Goal: Task Accomplishment & Management: Complete application form

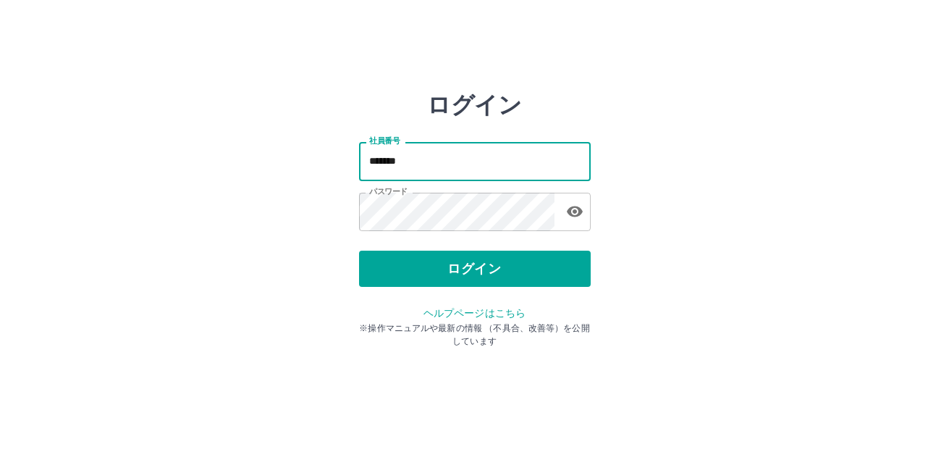
type input "*******"
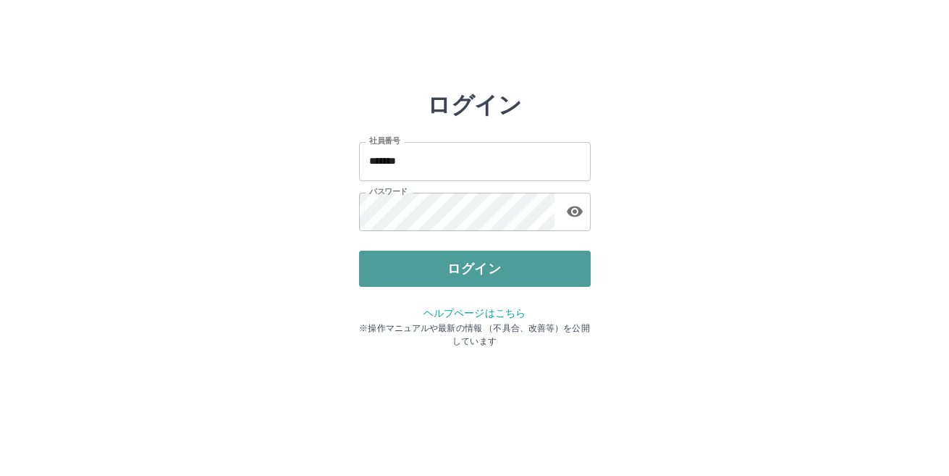
click at [434, 259] on button "ログイン" at bounding box center [475, 268] width 232 height 36
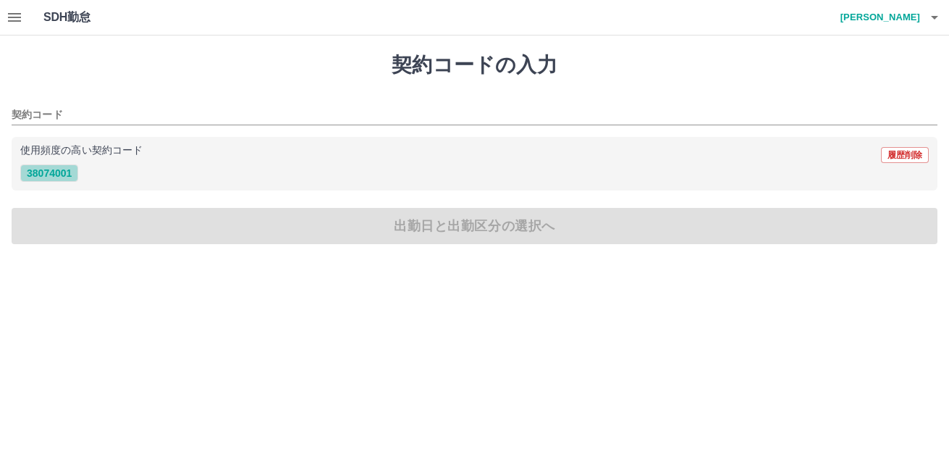
click at [64, 173] on button "38074001" at bounding box center [49, 172] width 58 height 17
type input "********"
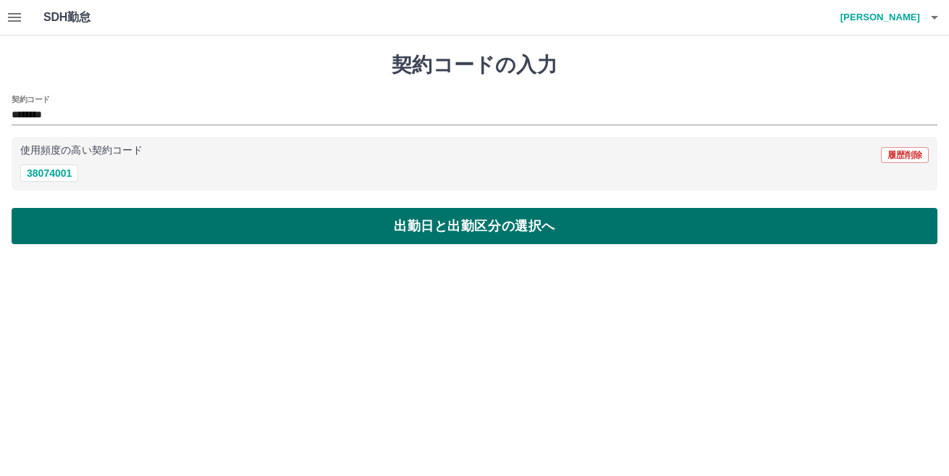
click at [418, 226] on button "出勤日と出勤区分の選択へ" at bounding box center [475, 226] width 926 height 36
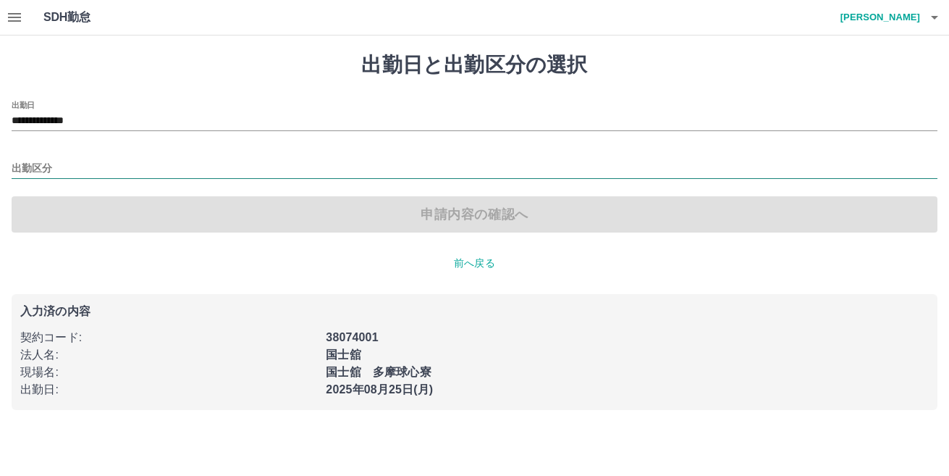
click at [44, 165] on input "出勤区分" at bounding box center [475, 169] width 926 height 18
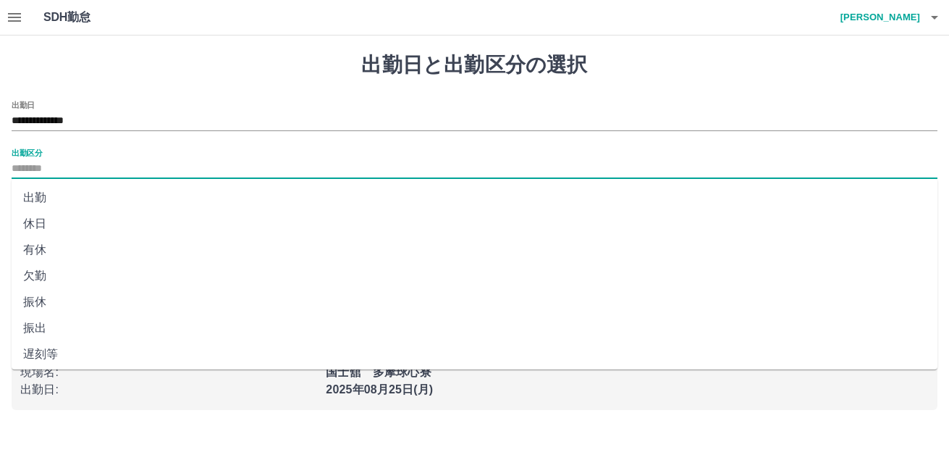
click at [39, 220] on li "休日" at bounding box center [475, 224] width 926 height 26
type input "**"
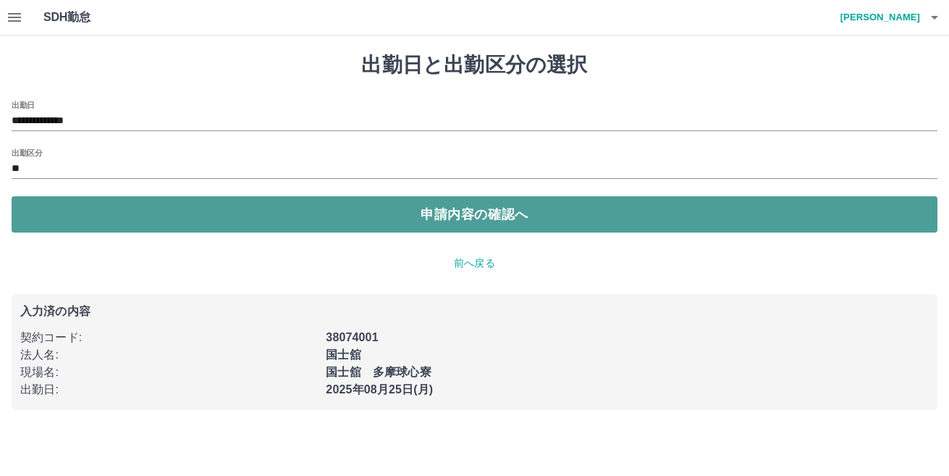
click at [426, 208] on button "申請内容の確認へ" at bounding box center [475, 214] width 926 height 36
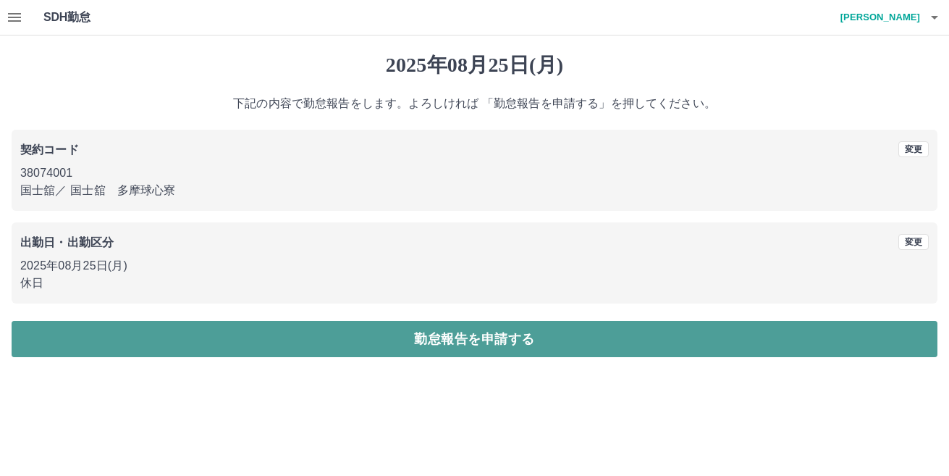
click at [474, 336] on button "勤怠報告を申請する" at bounding box center [475, 339] width 926 height 36
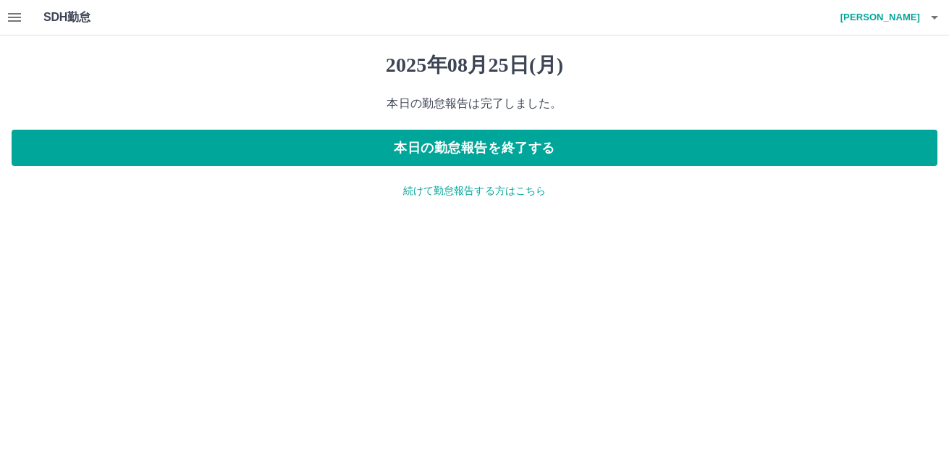
click at [17, 12] on icon "button" at bounding box center [14, 17] width 17 height 17
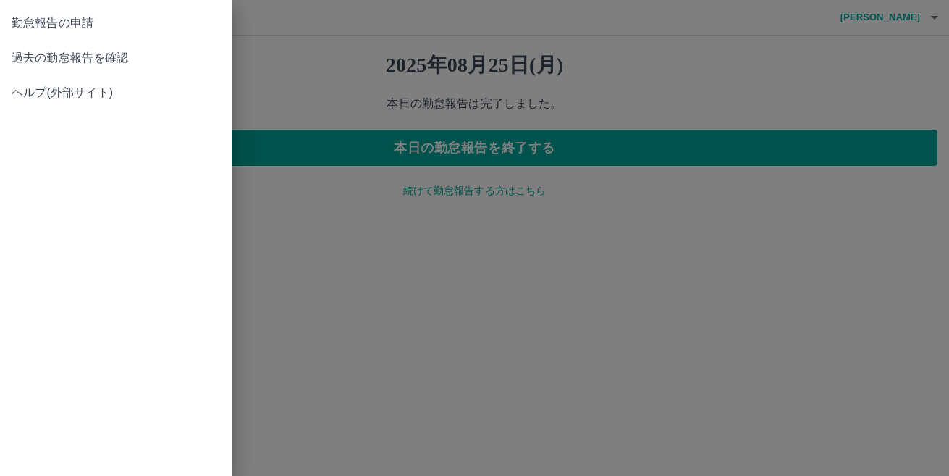
click at [508, 184] on div at bounding box center [474, 238] width 949 height 476
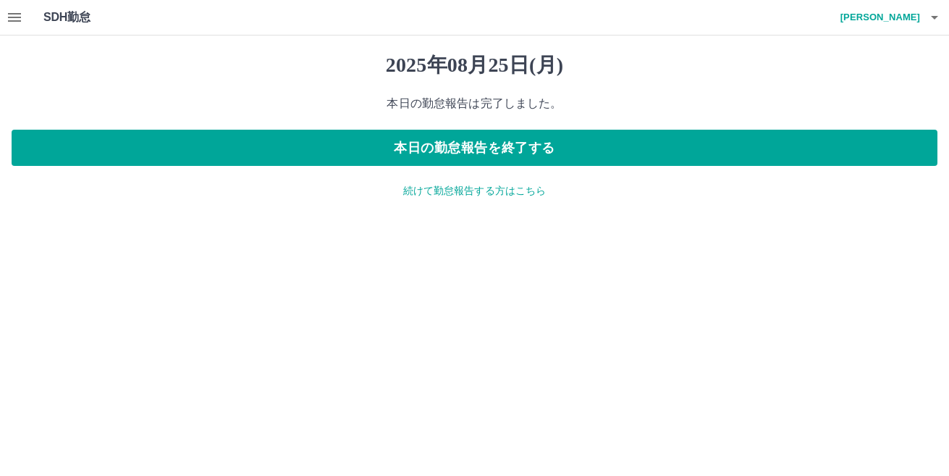
click at [503, 191] on p "続けて勤怠報告する方はこちら" at bounding box center [475, 190] width 926 height 15
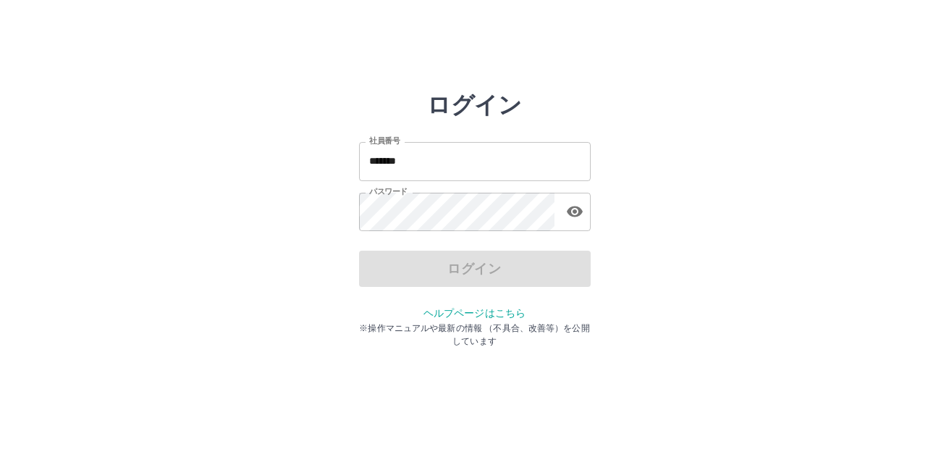
drag, startPoint x: 427, startPoint y: 163, endPoint x: 426, endPoint y: 170, distance: 7.4
click at [427, 161] on input "*******" at bounding box center [475, 161] width 232 height 38
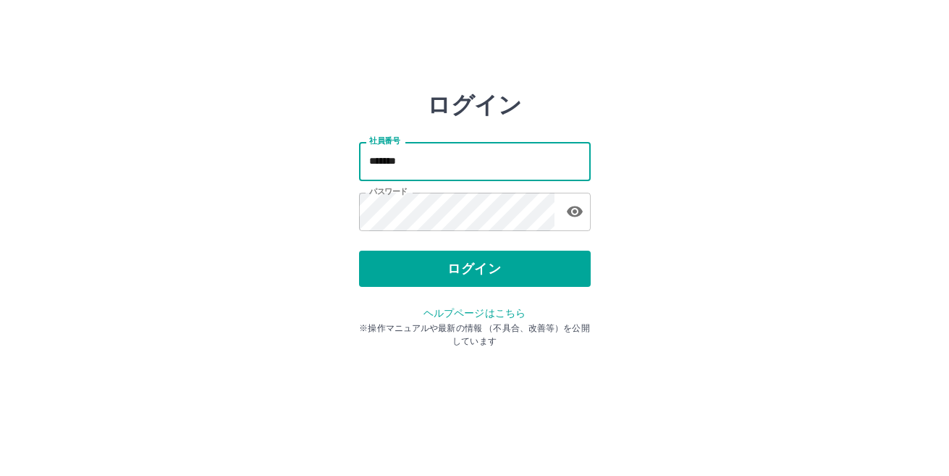
type input "*******"
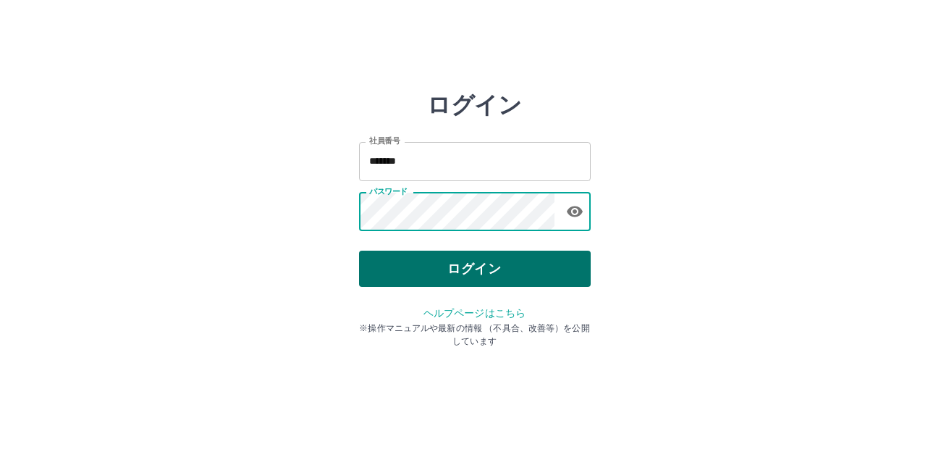
click at [437, 262] on button "ログイン" at bounding box center [475, 268] width 232 height 36
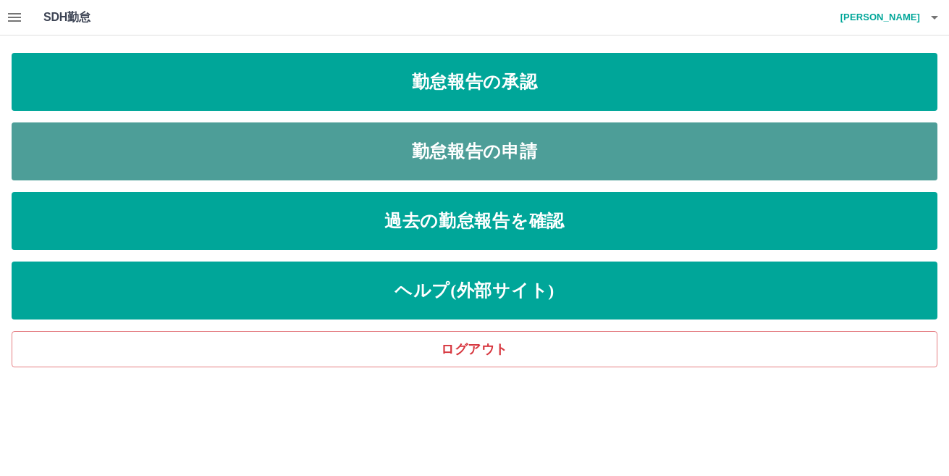
click at [468, 152] on link "勤怠報告の申請" at bounding box center [475, 151] width 926 height 58
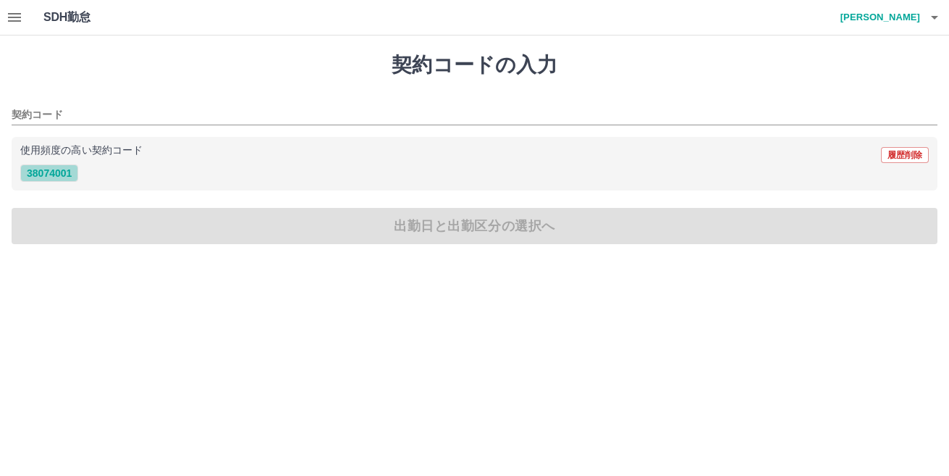
click at [54, 174] on button "38074001" at bounding box center [49, 172] width 58 height 17
type input "********"
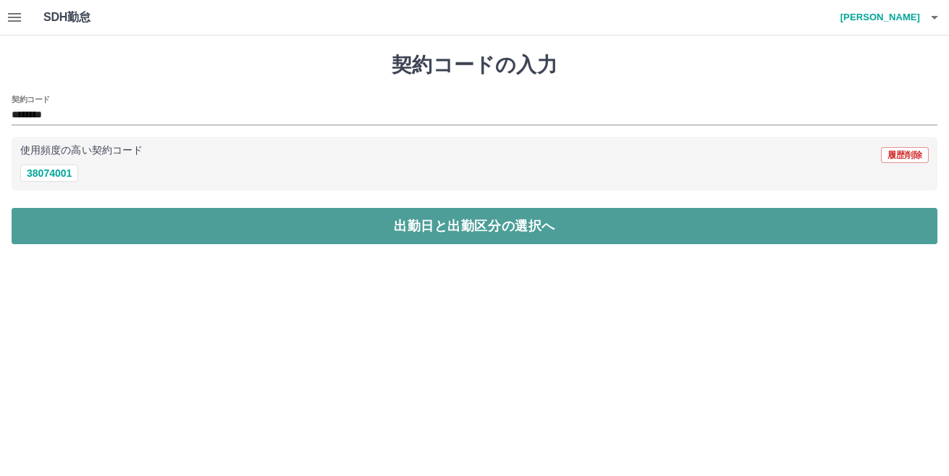
click at [430, 222] on button "出勤日と出勤区分の選択へ" at bounding box center [475, 226] width 926 height 36
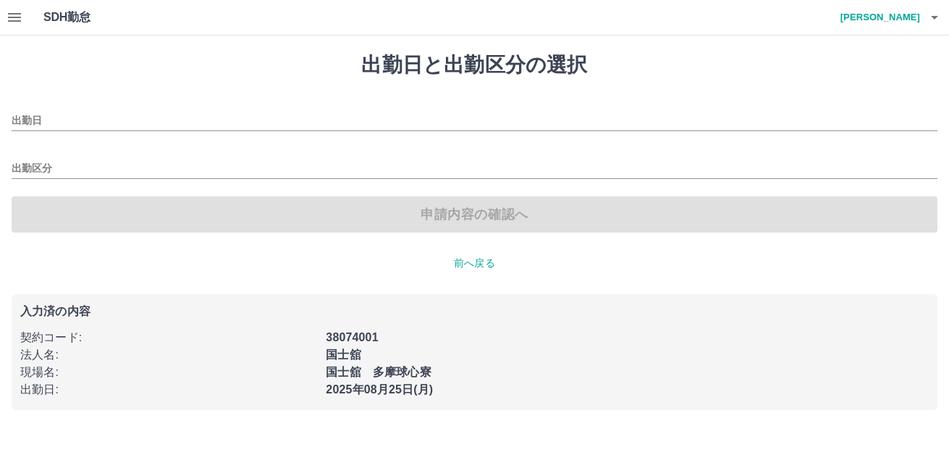
type input "**********"
click at [33, 167] on input "出勤区分" at bounding box center [475, 169] width 926 height 18
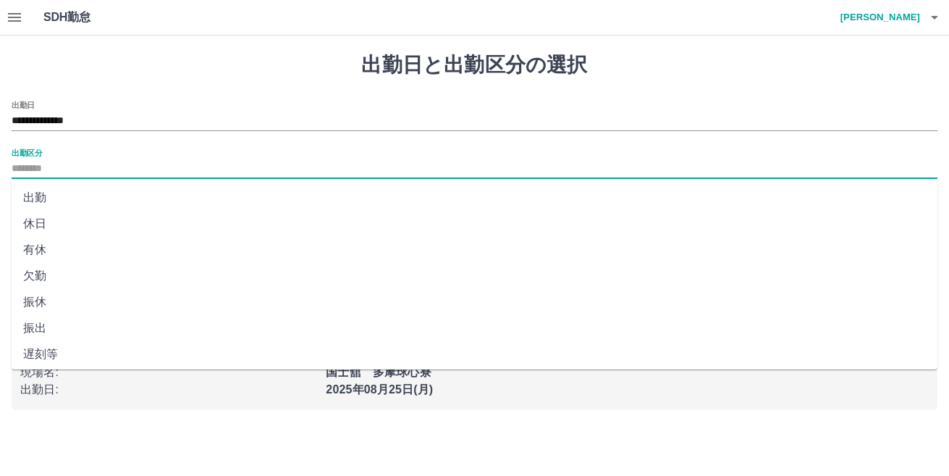
click at [34, 195] on li "出勤" at bounding box center [475, 198] width 926 height 26
type input "**"
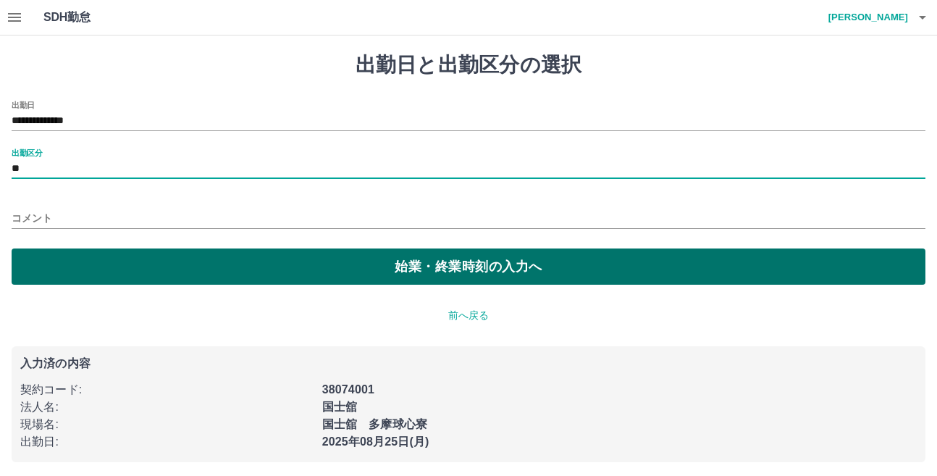
click at [441, 263] on button "始業・終業時刻の入力へ" at bounding box center [469, 266] width 914 height 36
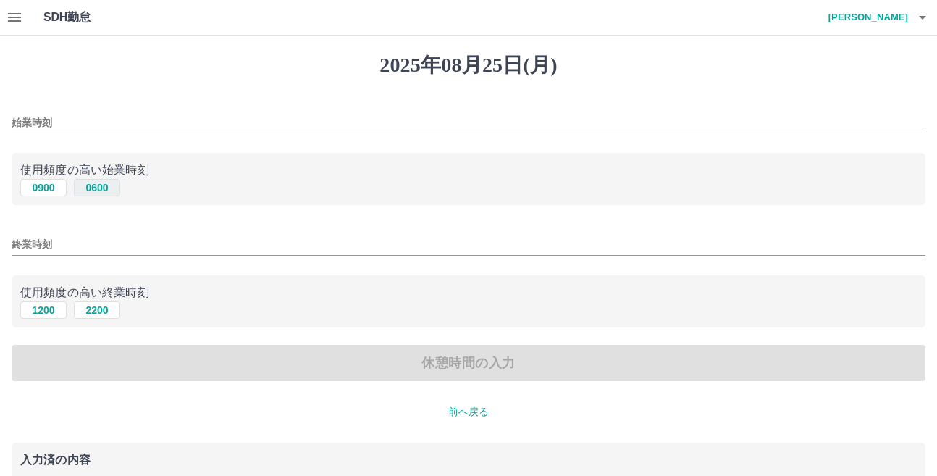
click at [93, 188] on button "0600" at bounding box center [97, 187] width 46 height 17
type input "****"
click at [88, 308] on button "2200" at bounding box center [97, 309] width 46 height 17
type input "****"
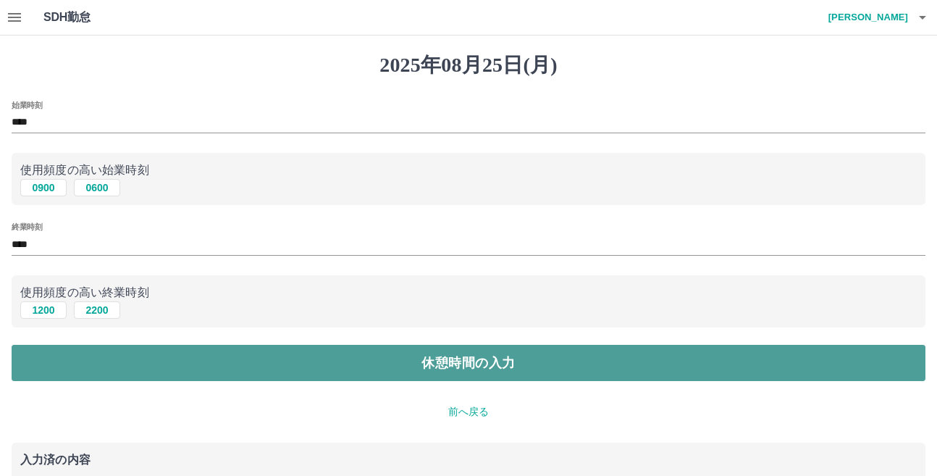
click at [320, 366] on button "休憩時間の入力" at bounding box center [469, 363] width 914 height 36
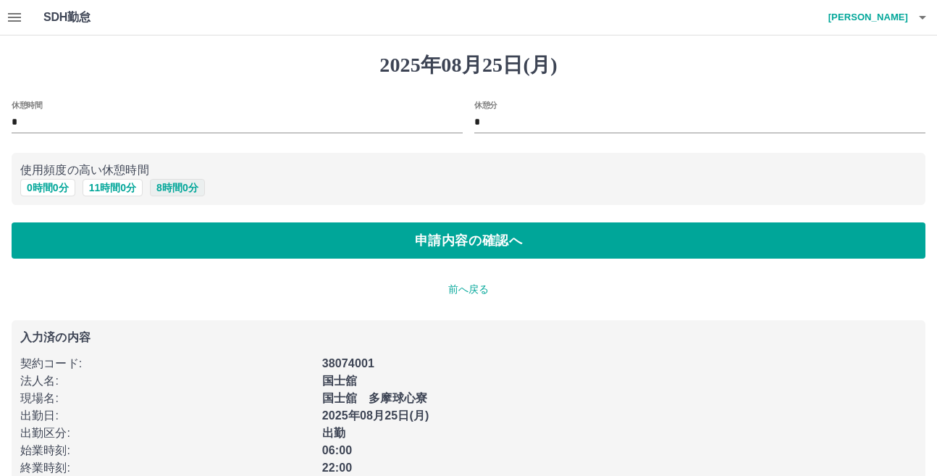
click at [165, 188] on button "8 時間 0 分" at bounding box center [177, 187] width 55 height 17
type input "*"
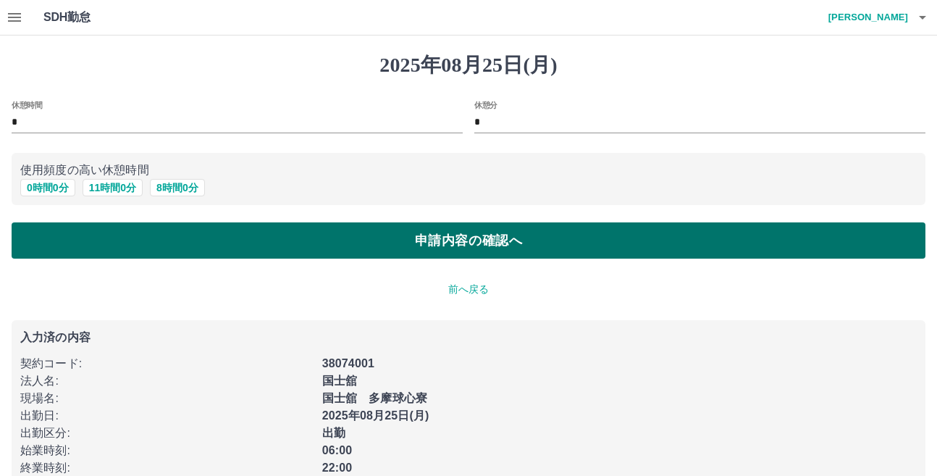
click at [395, 239] on button "申請内容の確認へ" at bounding box center [469, 240] width 914 height 36
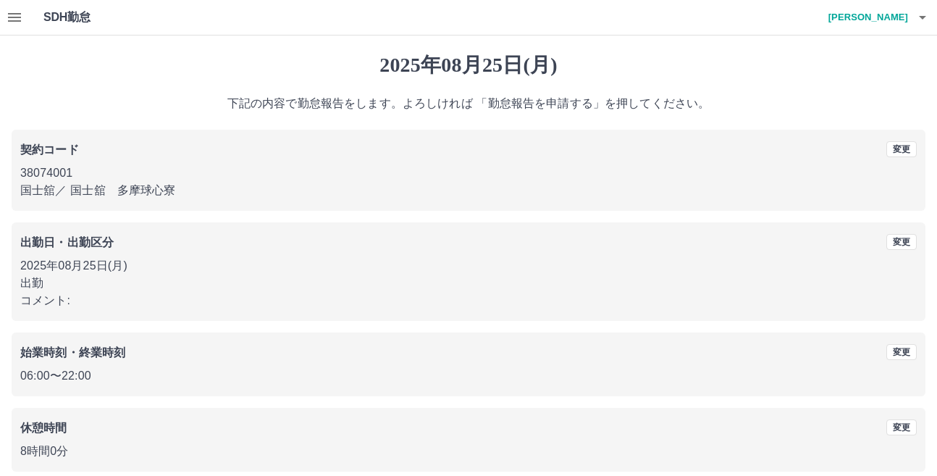
click at [14, 17] on icon "button" at bounding box center [14, 17] width 13 height 9
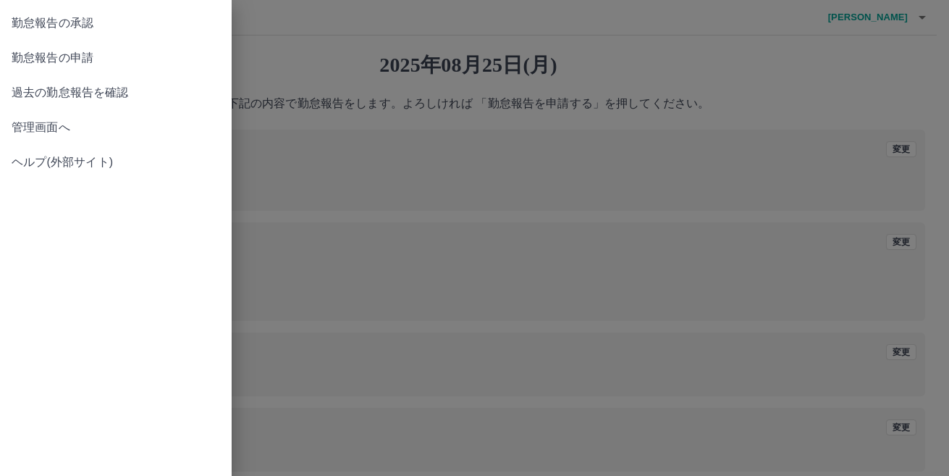
drag, startPoint x: 62, startPoint y: 20, endPoint x: 59, endPoint y: 32, distance: 12.8
click at [62, 20] on span "勤怠報告の承認" at bounding box center [116, 22] width 209 height 17
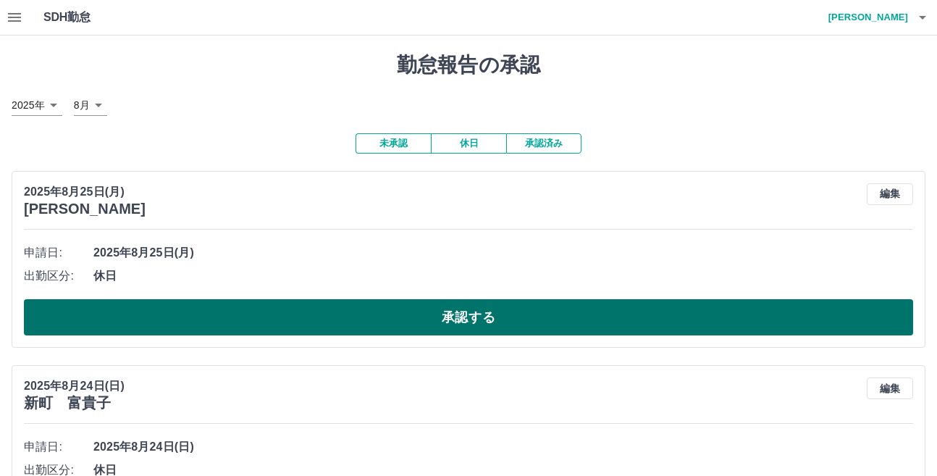
click at [450, 318] on button "承認する" at bounding box center [468, 317] width 889 height 36
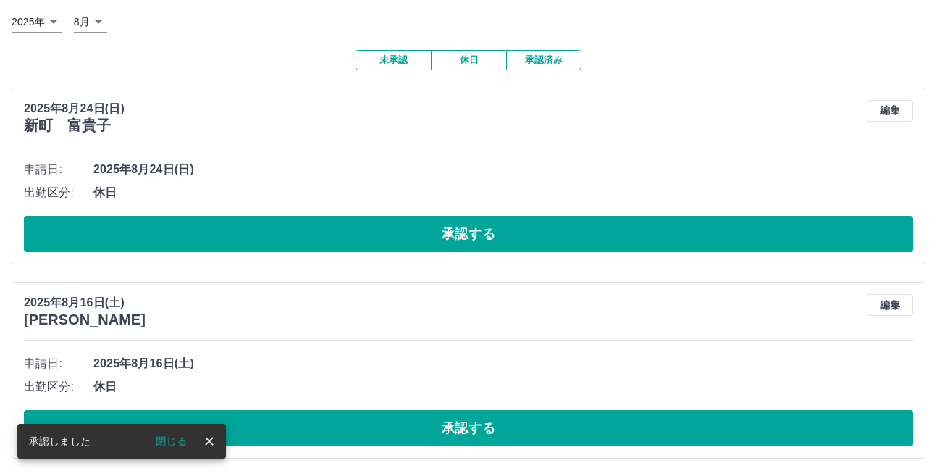
scroll to position [85, 0]
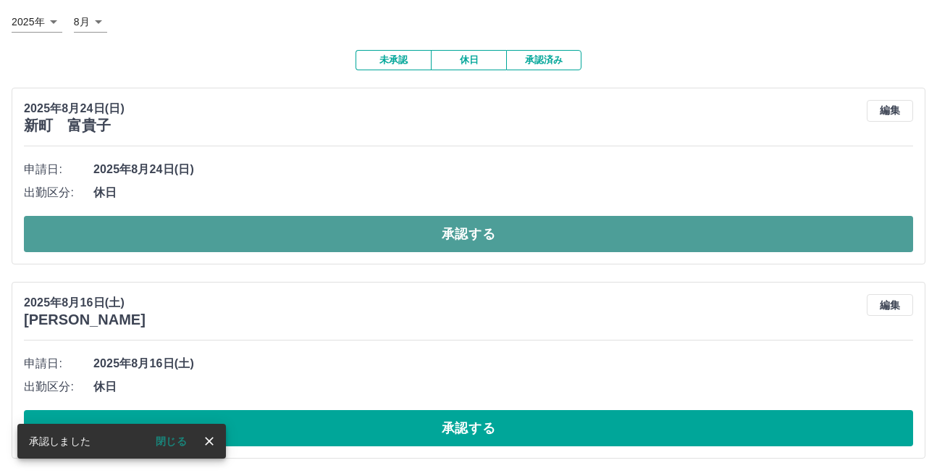
click at [486, 232] on button "承認する" at bounding box center [468, 234] width 889 height 36
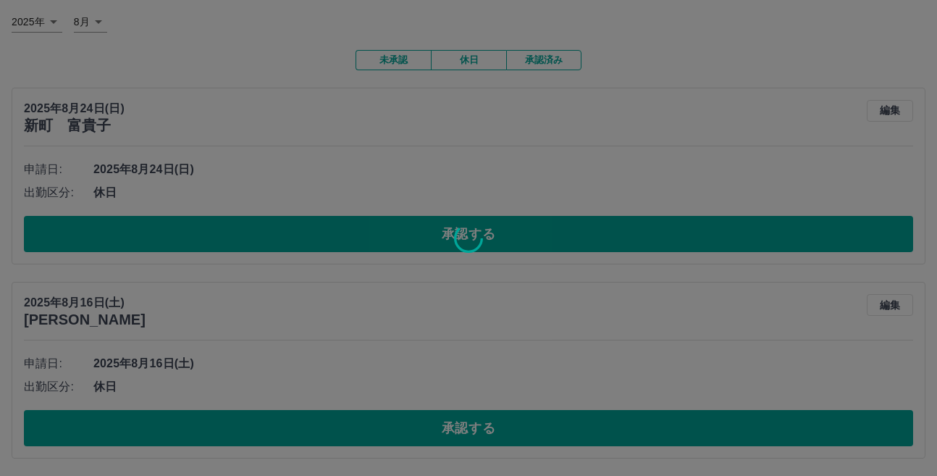
scroll to position [0, 0]
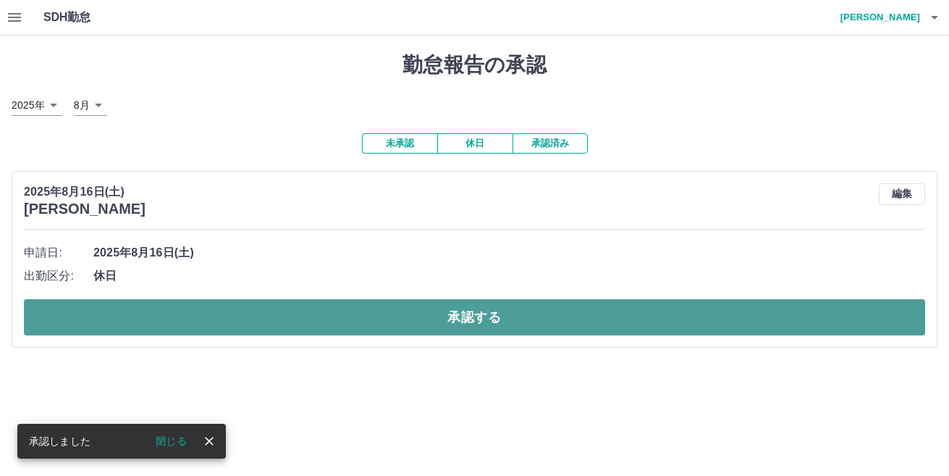
click at [452, 317] on button "承認する" at bounding box center [474, 317] width 901 height 36
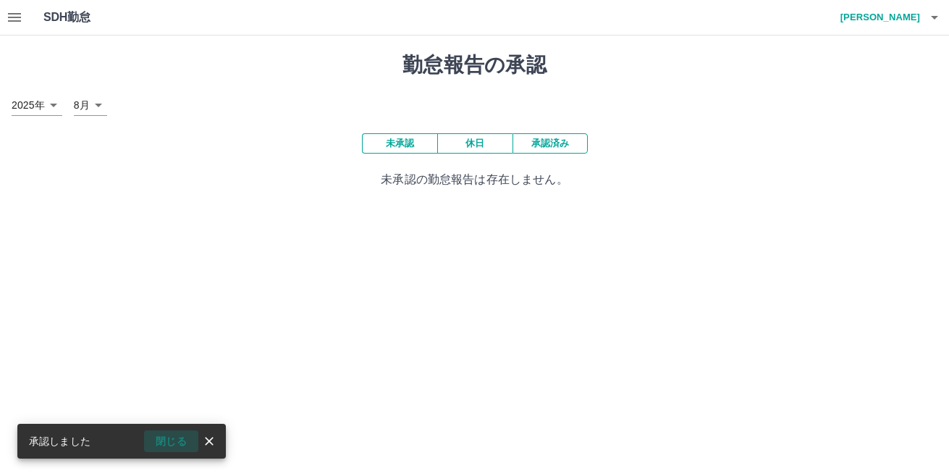
click at [172, 439] on button "閉じる" at bounding box center [171, 441] width 54 height 22
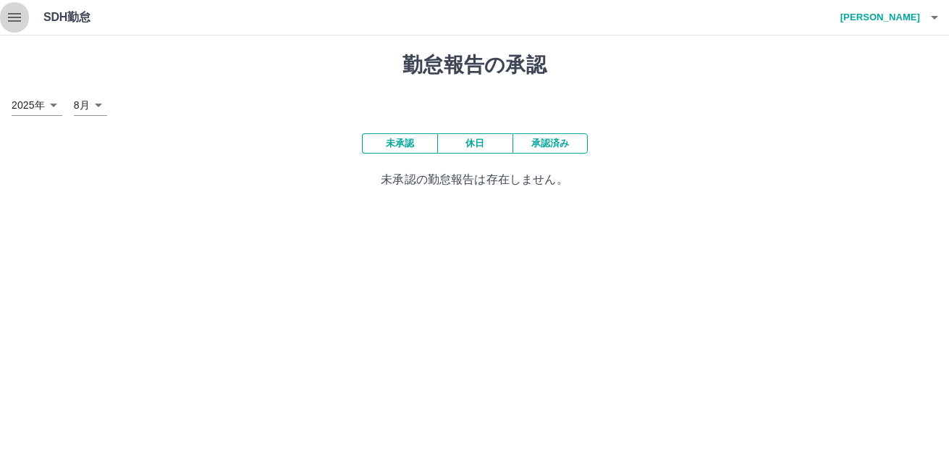
click at [14, 14] on icon "button" at bounding box center [14, 17] width 13 height 9
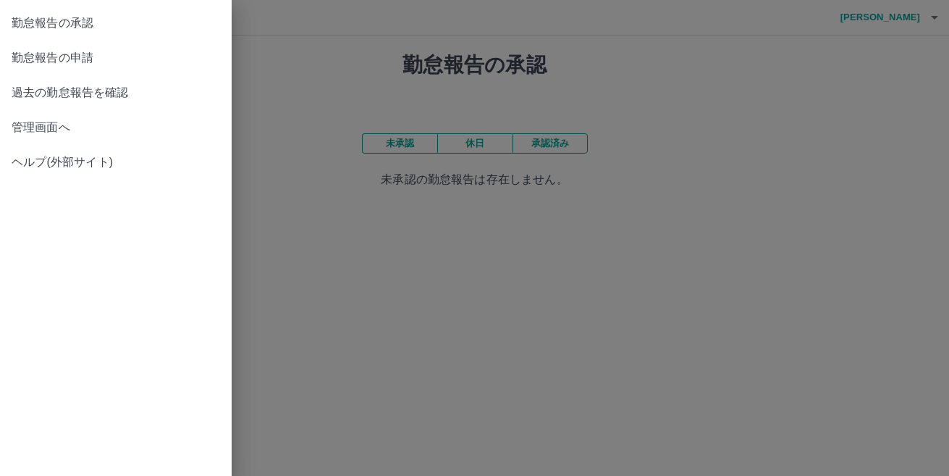
click at [38, 119] on span "管理画面へ" at bounding box center [116, 127] width 209 height 17
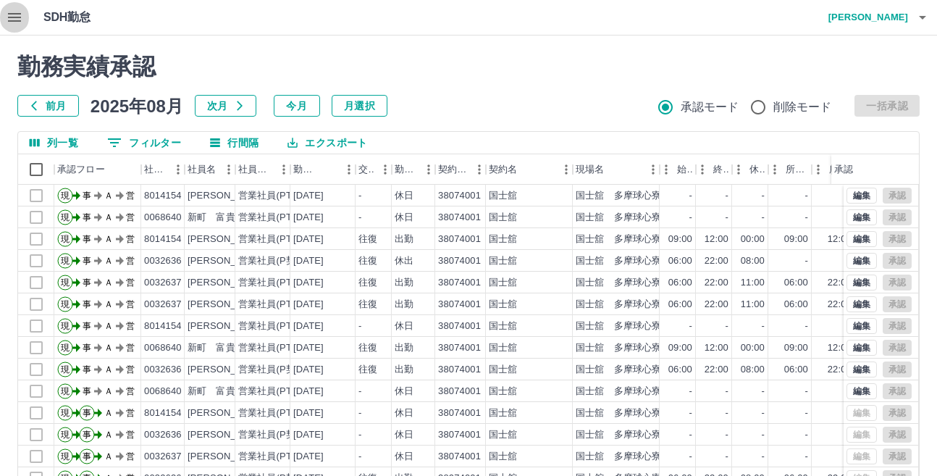
click at [12, 14] on icon "button" at bounding box center [14, 17] width 13 height 9
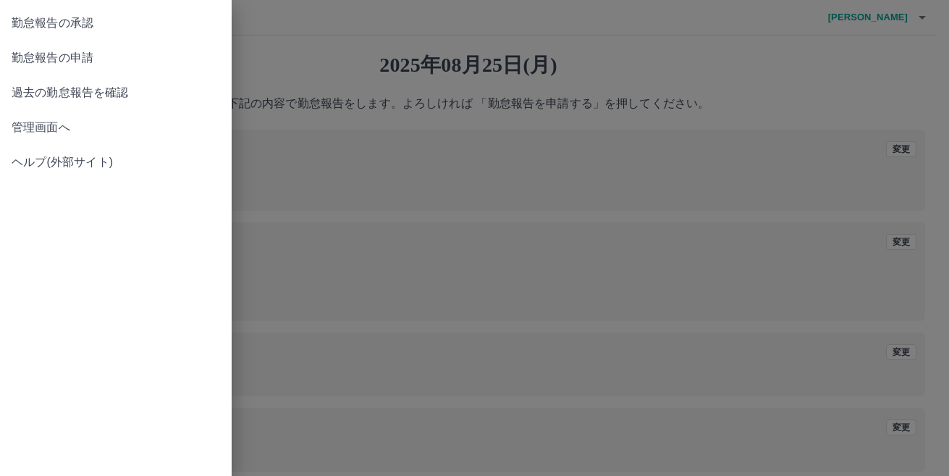
click at [28, 127] on span "管理画面へ" at bounding box center [116, 127] width 209 height 17
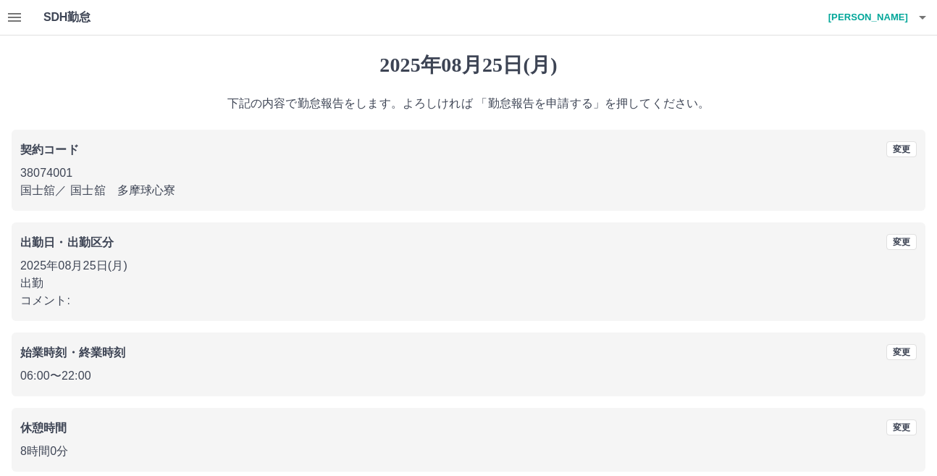
click at [11, 17] on icon "button" at bounding box center [14, 17] width 13 height 9
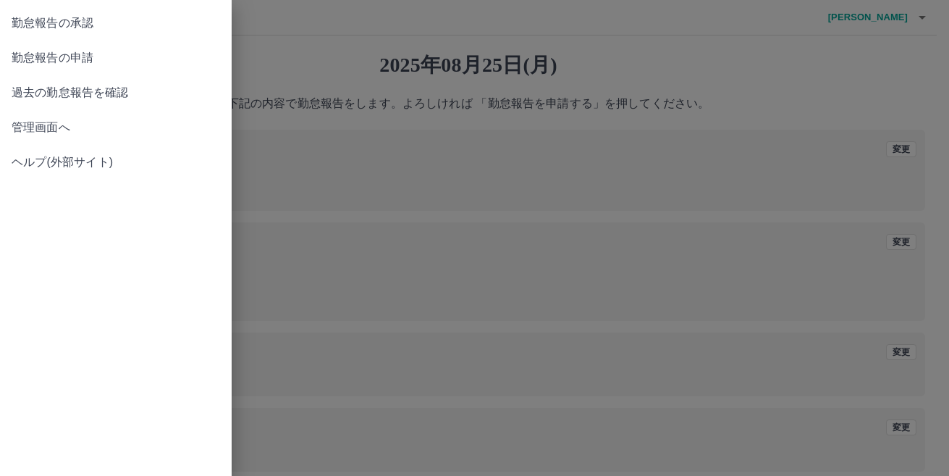
click at [48, 58] on span "勤怠報告の申請" at bounding box center [116, 57] width 209 height 17
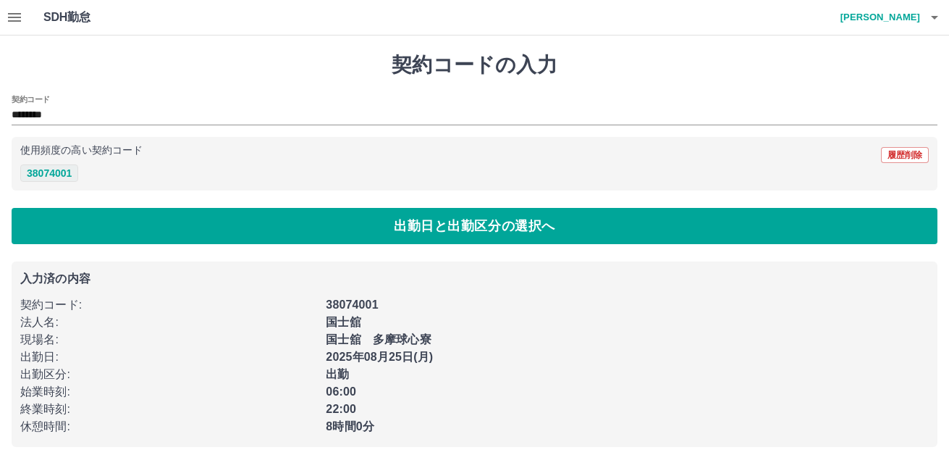
click at [72, 170] on button "38074001" at bounding box center [49, 172] width 58 height 17
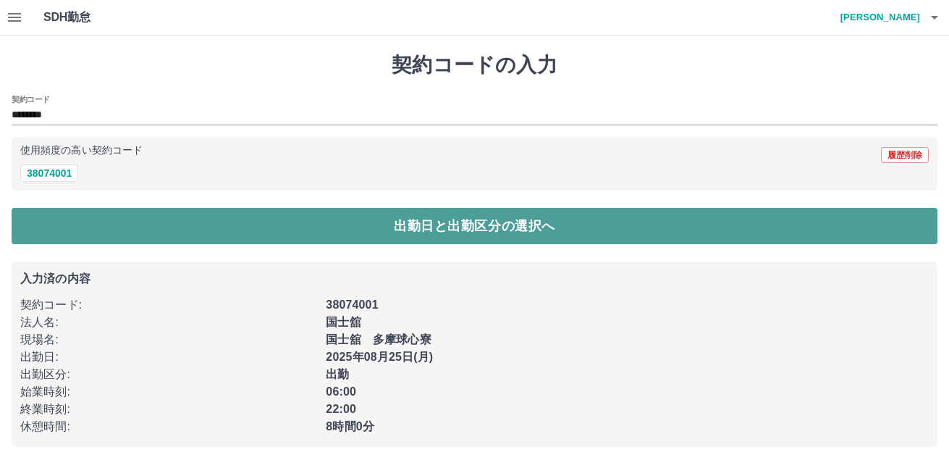
click at [426, 222] on button "出勤日と出勤区分の選択へ" at bounding box center [475, 226] width 926 height 36
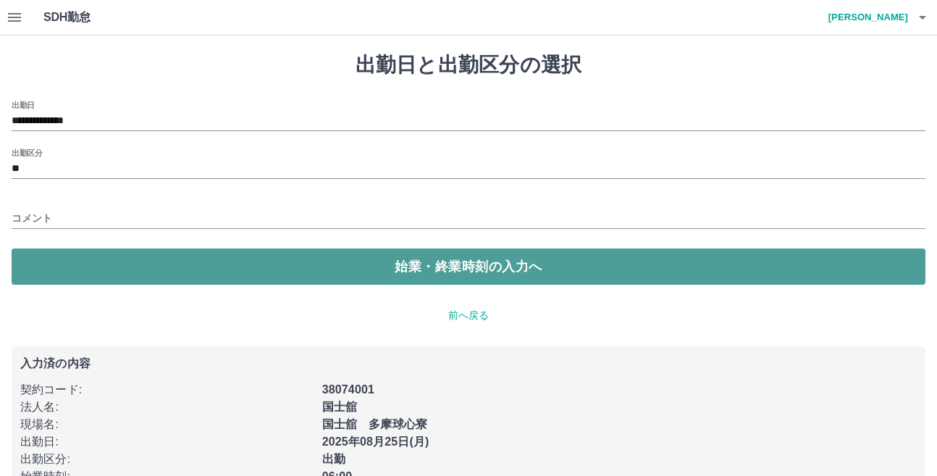
click at [443, 266] on button "始業・終業時刻の入力へ" at bounding box center [469, 266] width 914 height 36
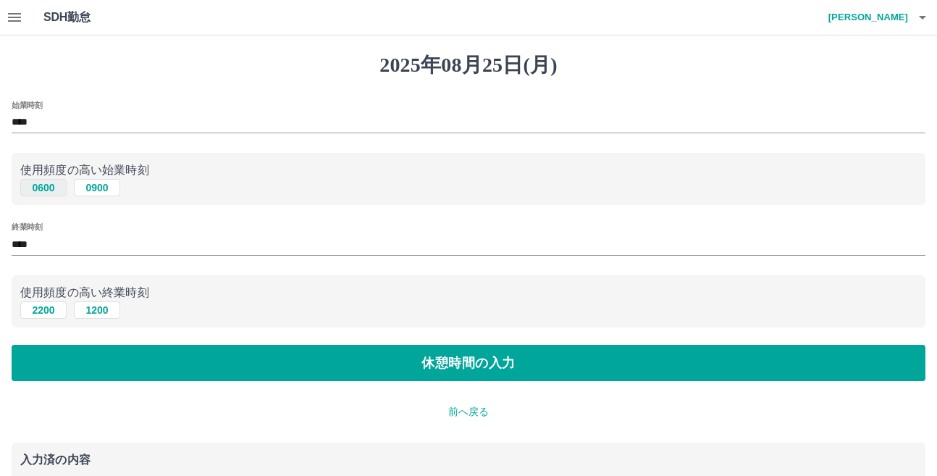
click at [41, 188] on button "0600" at bounding box center [43, 187] width 46 height 17
click at [43, 310] on button "2200" at bounding box center [43, 309] width 46 height 17
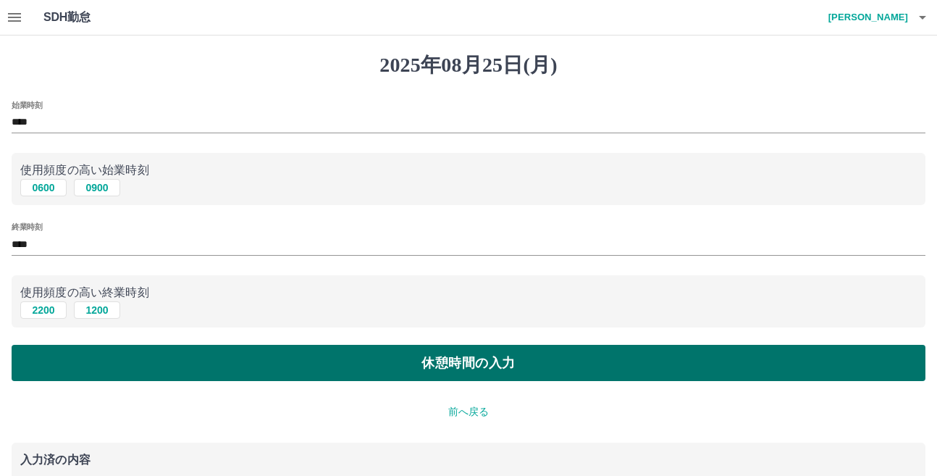
click at [362, 354] on button "休憩時間の入力" at bounding box center [469, 363] width 914 height 36
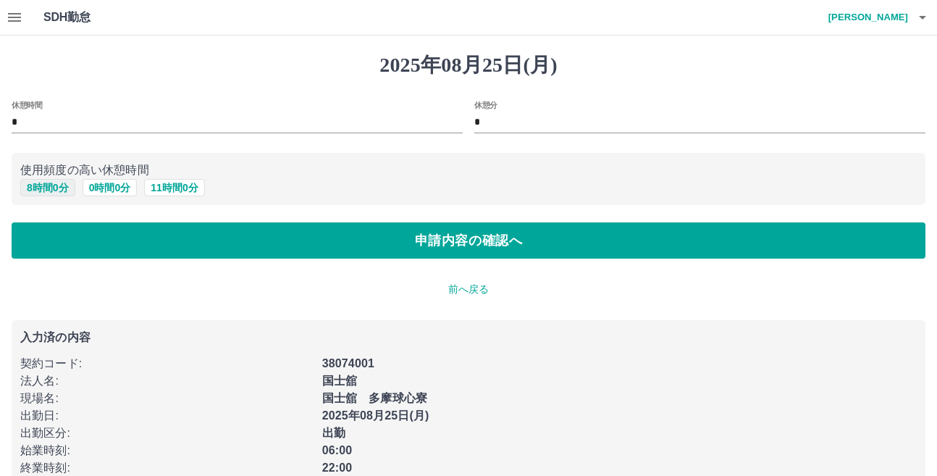
click at [58, 186] on button "8 時間 0 分" at bounding box center [47, 187] width 55 height 17
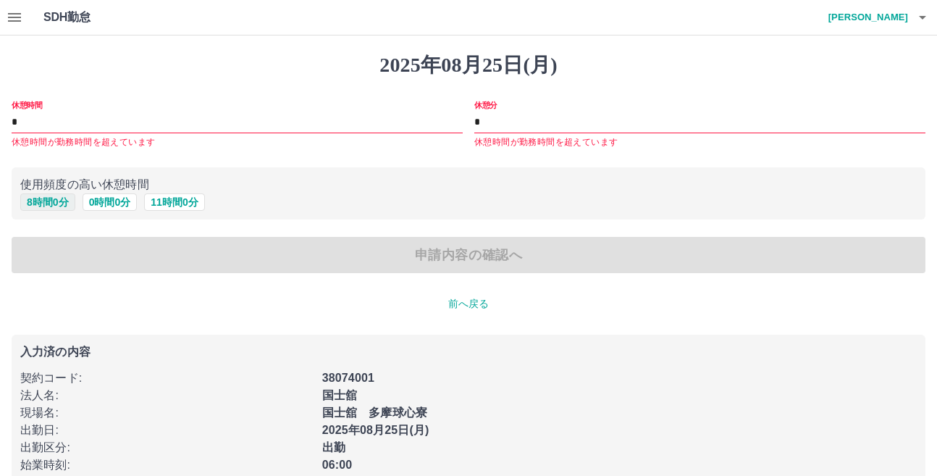
click at [45, 199] on button "8 時間 0 分" at bounding box center [47, 201] width 55 height 17
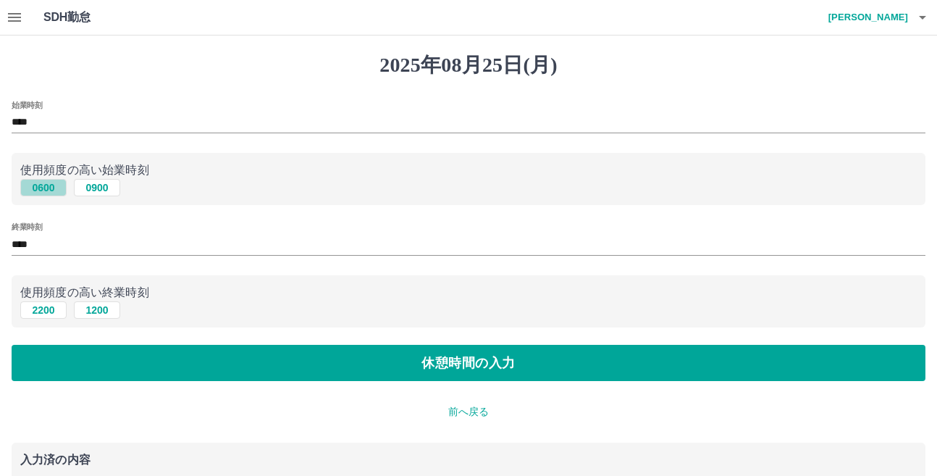
click at [41, 185] on button "0600" at bounding box center [43, 187] width 46 height 17
click at [41, 308] on button "2200" at bounding box center [43, 309] width 46 height 17
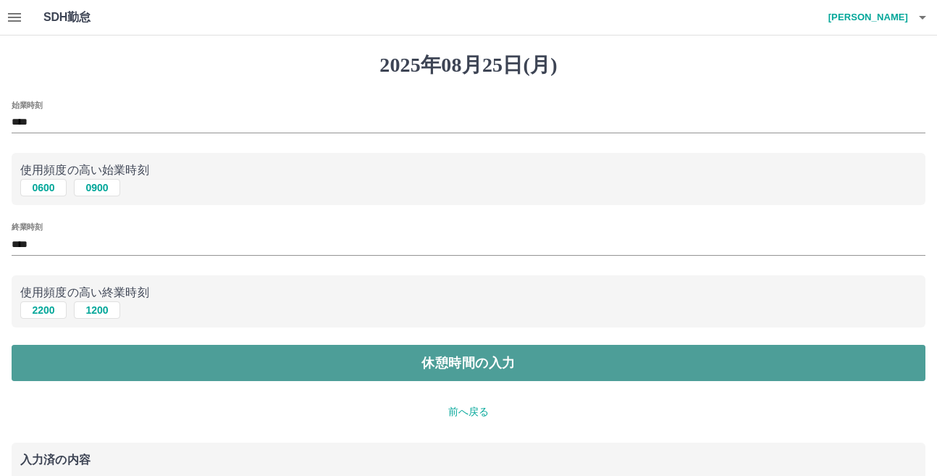
click at [468, 363] on button "休憩時間の入力" at bounding box center [469, 363] width 914 height 36
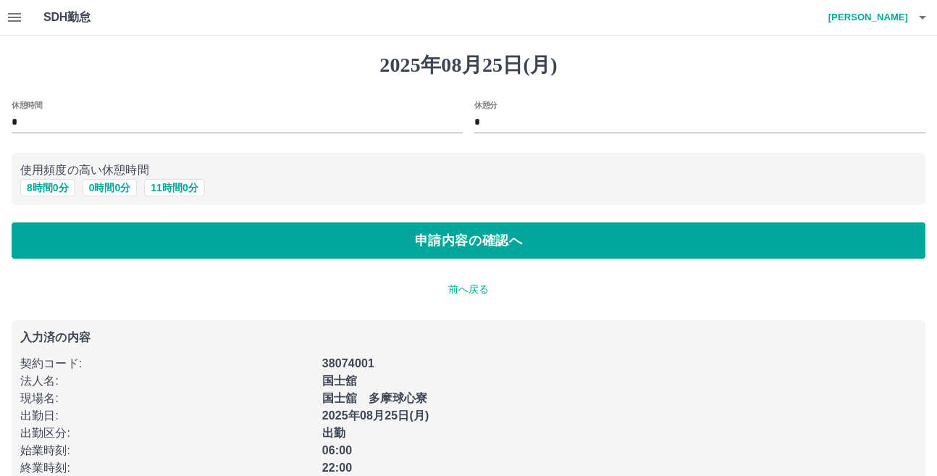
click at [55, 186] on button "8 時間 0 分" at bounding box center [47, 187] width 55 height 17
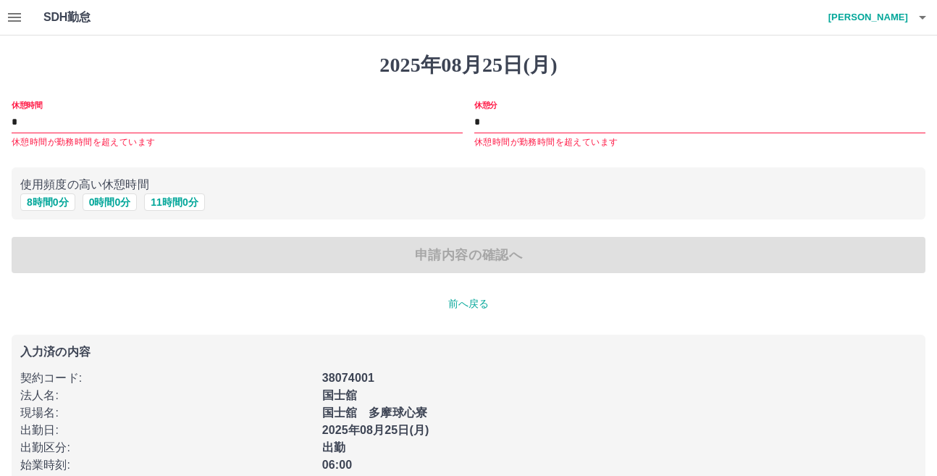
click at [14, 13] on icon "button" at bounding box center [14, 17] width 13 height 9
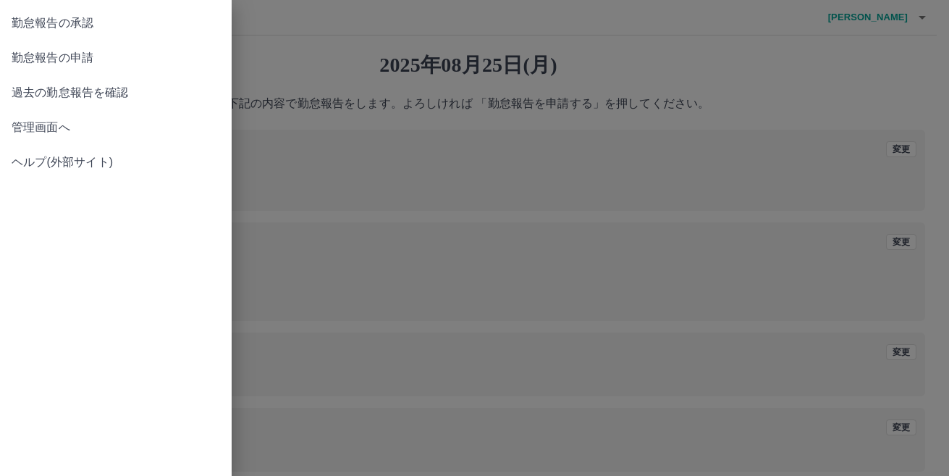
click at [61, 127] on span "管理画面へ" at bounding box center [116, 127] width 209 height 17
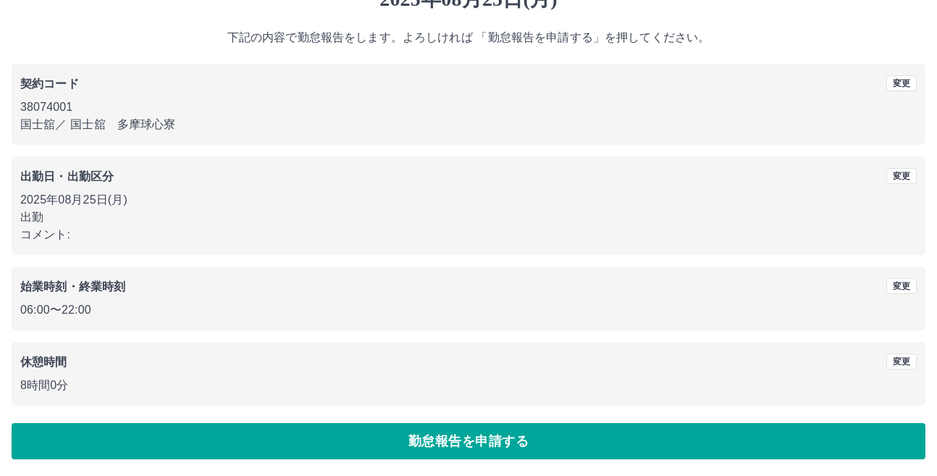
scroll to position [67, 0]
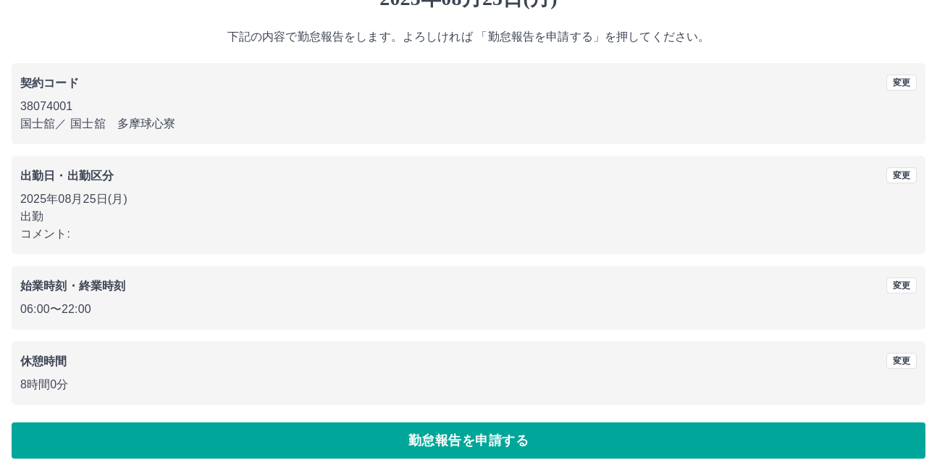
click at [466, 435] on button "勤怠報告を申請する" at bounding box center [469, 440] width 914 height 36
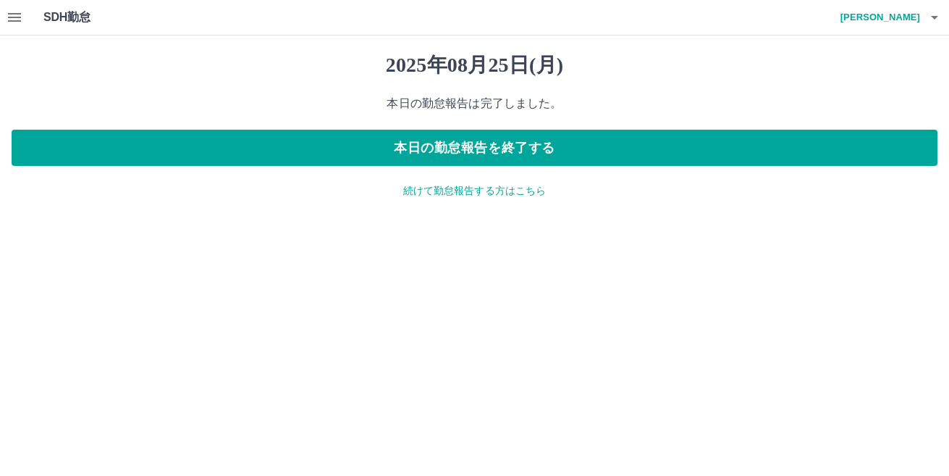
click at [440, 191] on p "続けて勤怠報告する方はこちら" at bounding box center [475, 190] width 926 height 15
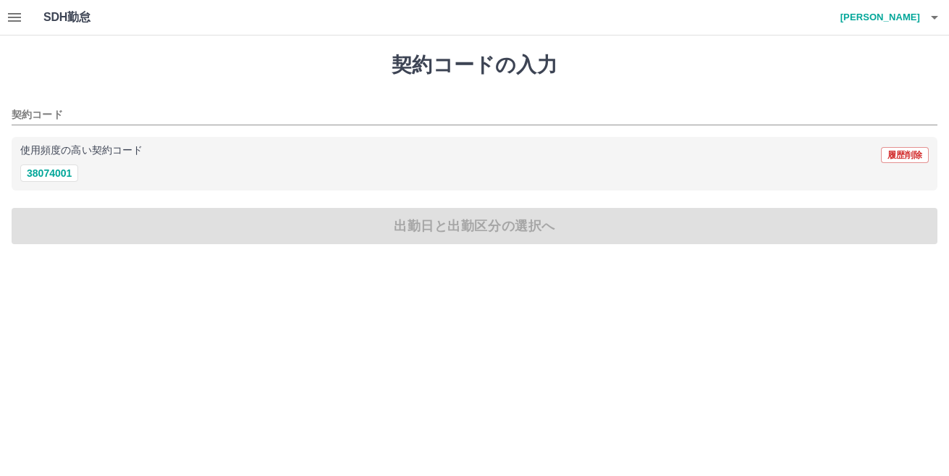
click at [13, 15] on icon "button" at bounding box center [14, 17] width 17 height 17
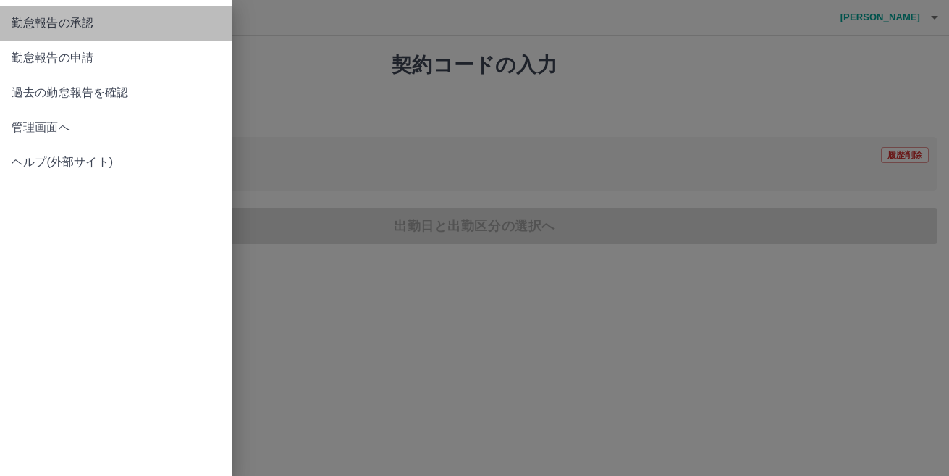
click at [71, 22] on span "勤怠報告の承認" at bounding box center [116, 22] width 209 height 17
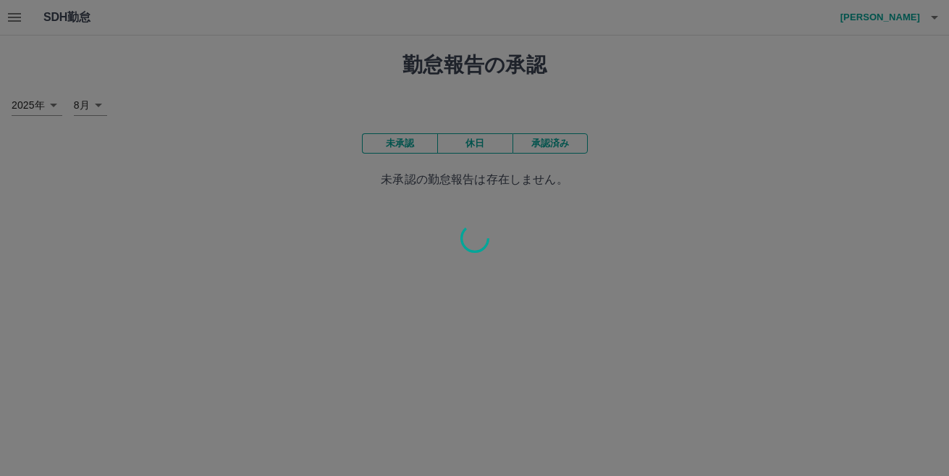
click at [14, 17] on div at bounding box center [474, 238] width 949 height 476
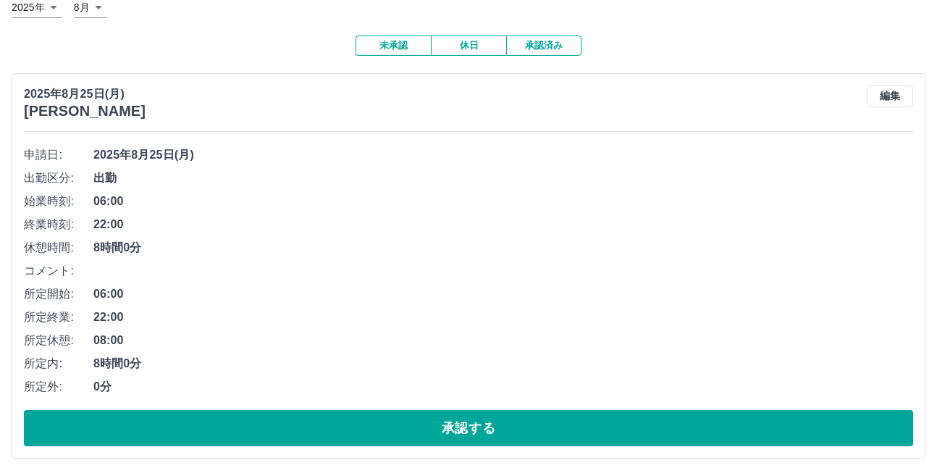
scroll to position [99, 0]
click at [486, 427] on button "承認する" at bounding box center [468, 428] width 889 height 36
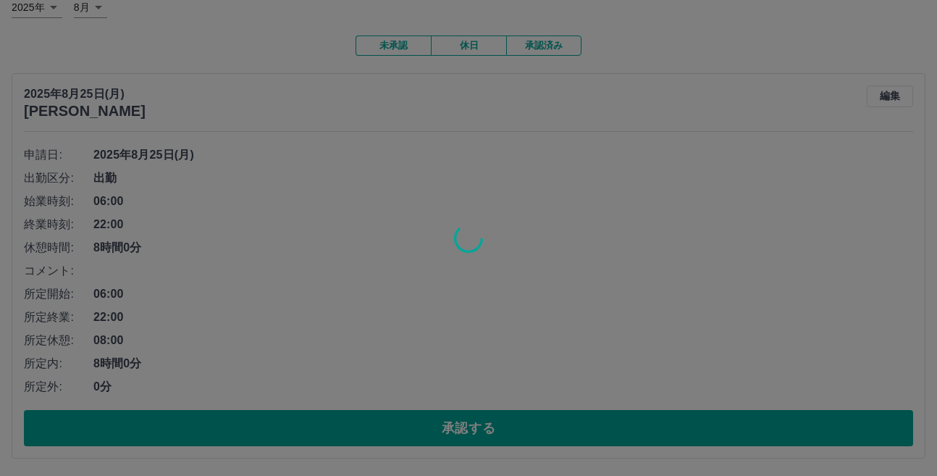
click at [452, 428] on div at bounding box center [468, 238] width 937 height 476
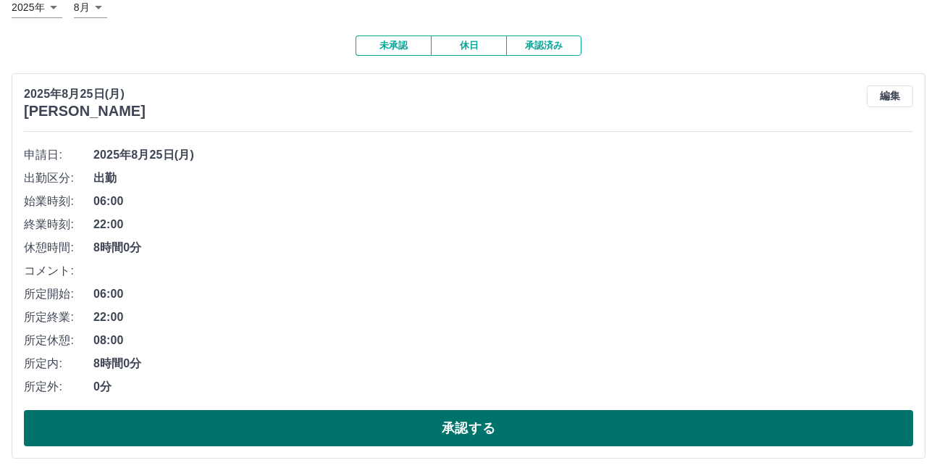
click at [455, 428] on button "承認する" at bounding box center [468, 428] width 889 height 36
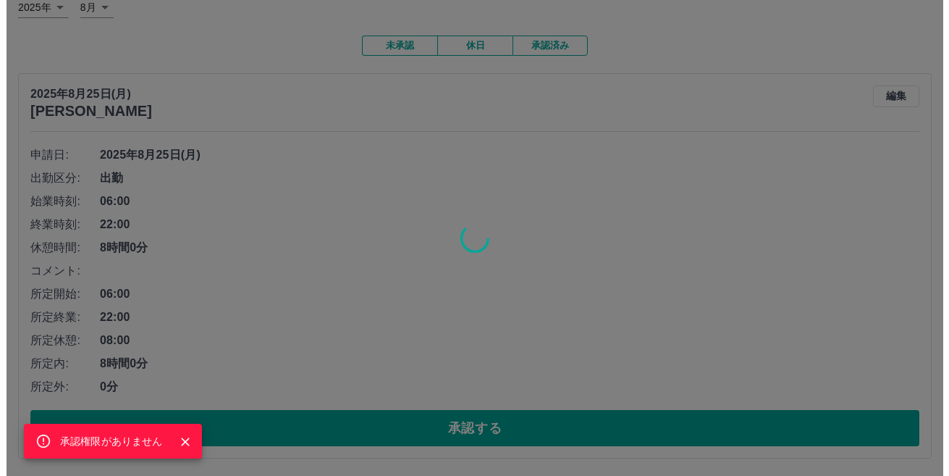
scroll to position [0, 0]
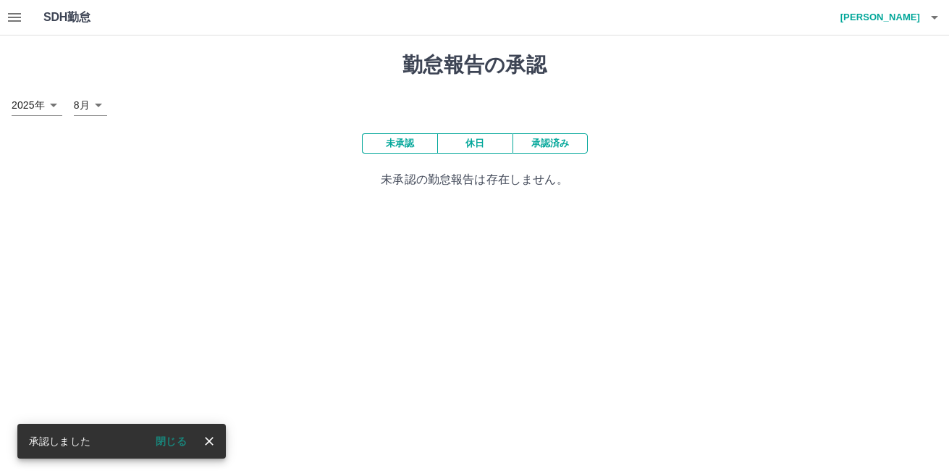
click at [166, 441] on button "閉じる" at bounding box center [171, 441] width 54 height 22
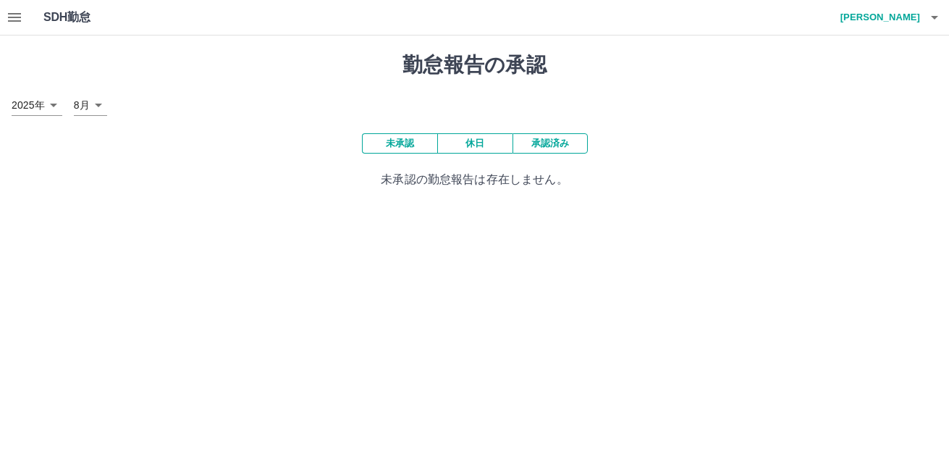
click at [10, 17] on icon "button" at bounding box center [14, 17] width 17 height 17
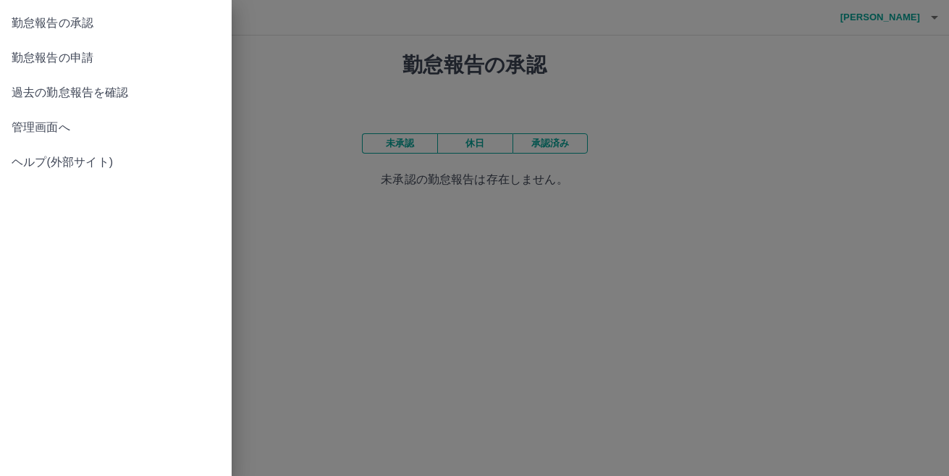
click at [48, 127] on span "管理画面へ" at bounding box center [116, 127] width 209 height 17
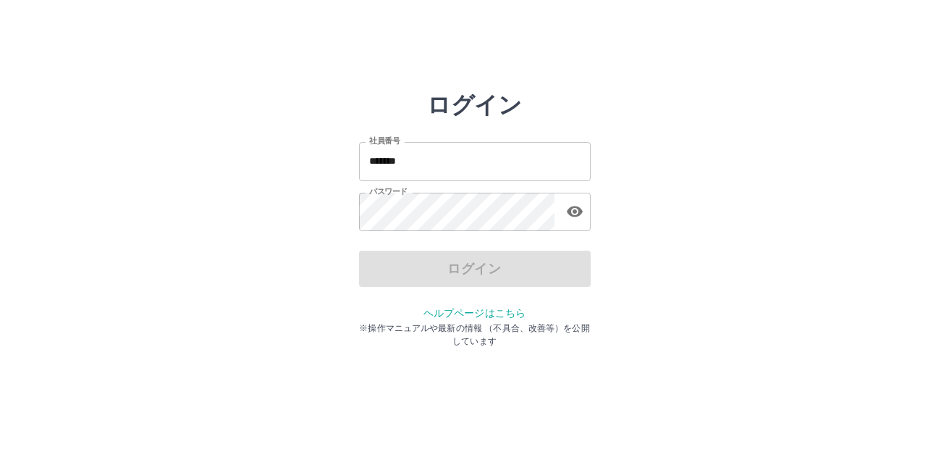
click at [429, 167] on input "*******" at bounding box center [475, 161] width 232 height 38
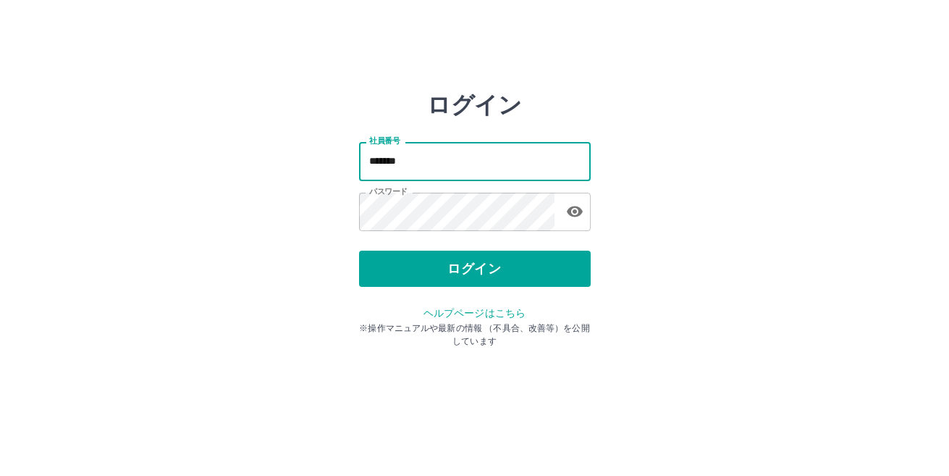
type input "*******"
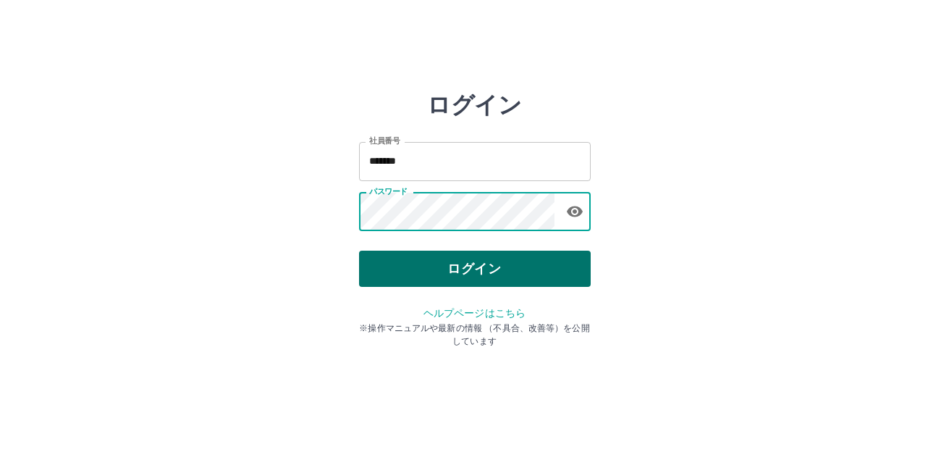
click at [426, 263] on button "ログイン" at bounding box center [475, 268] width 232 height 36
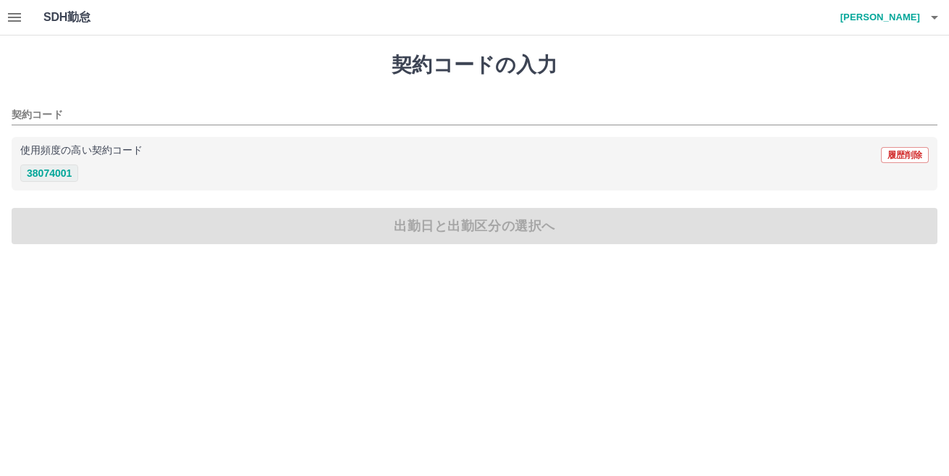
click at [47, 172] on button "38074001" at bounding box center [49, 172] width 58 height 17
type input "********"
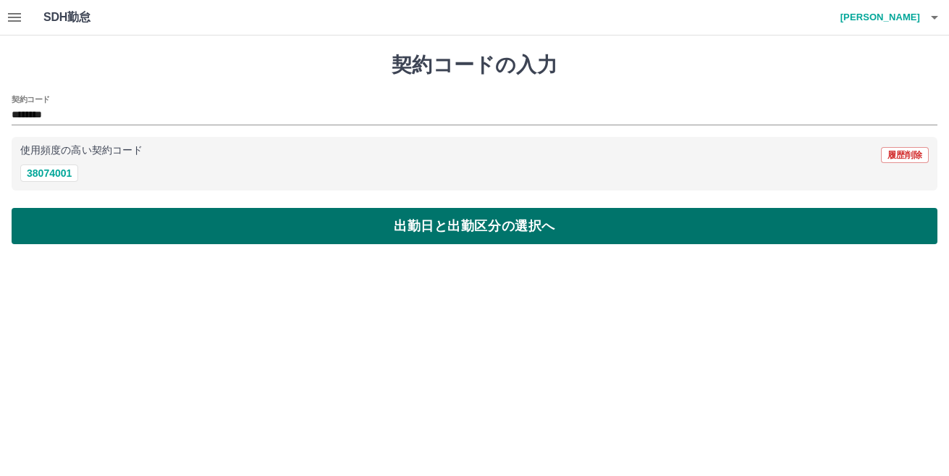
click at [248, 222] on button "出勤日と出勤区分の選択へ" at bounding box center [475, 226] width 926 height 36
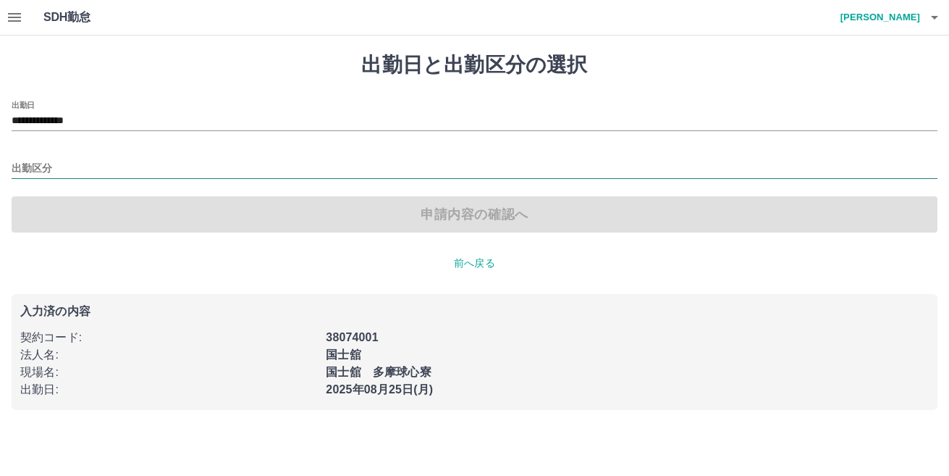
click at [39, 167] on input "出勤区分" at bounding box center [475, 169] width 926 height 18
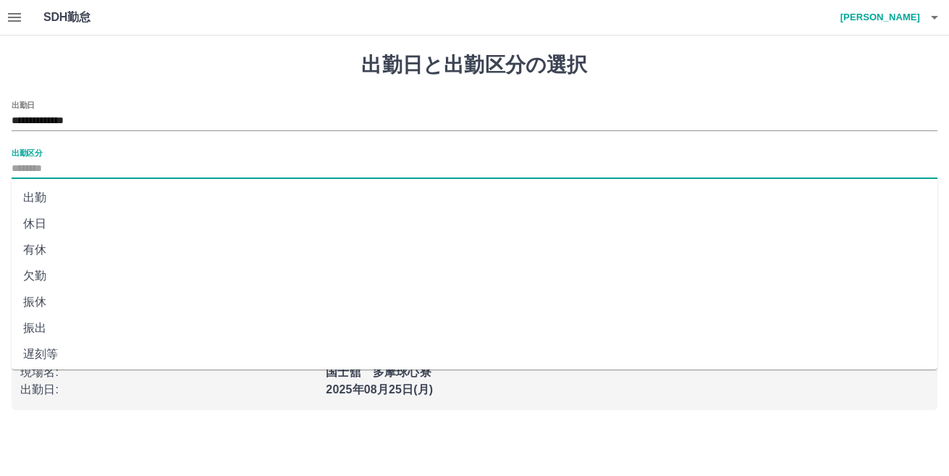
click at [46, 195] on li "出勤" at bounding box center [475, 198] width 926 height 26
type input "**"
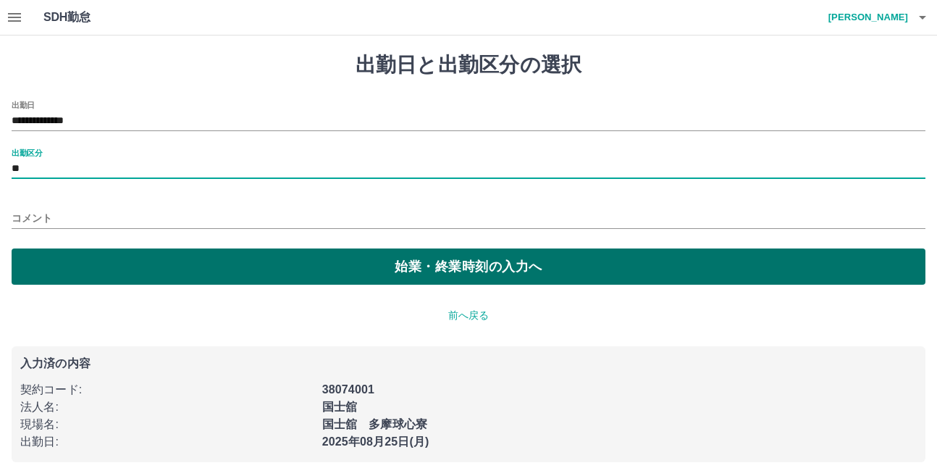
click at [429, 266] on button "始業・終業時刻の入力へ" at bounding box center [469, 266] width 914 height 36
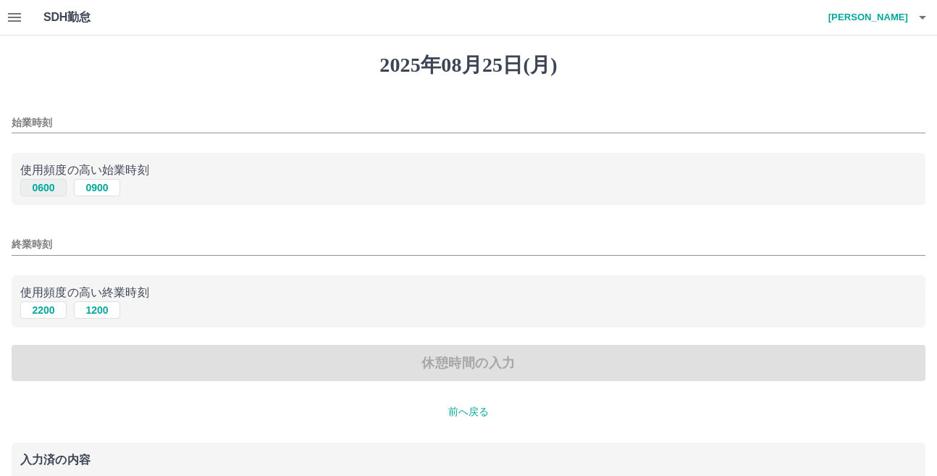
click at [54, 184] on button "0600" at bounding box center [43, 187] width 46 height 17
type input "****"
click at [54, 310] on button "2200" at bounding box center [43, 309] width 46 height 17
type input "****"
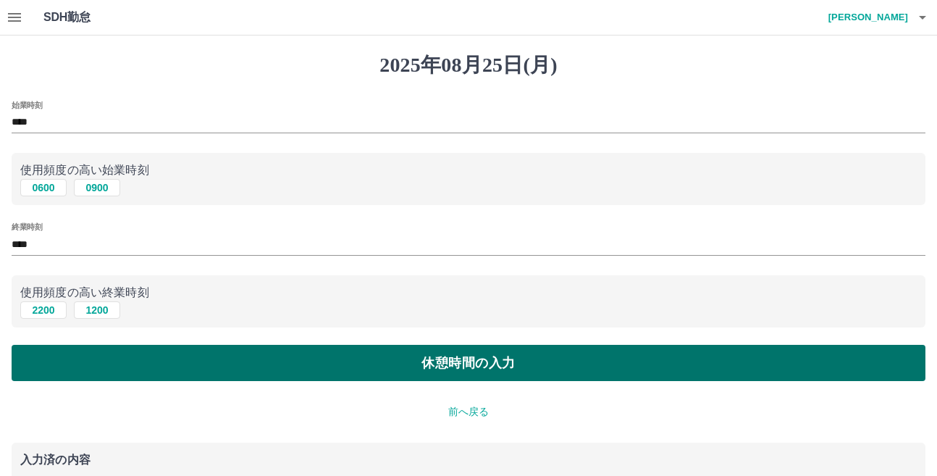
click at [400, 358] on button "休憩時間の入力" at bounding box center [469, 363] width 914 height 36
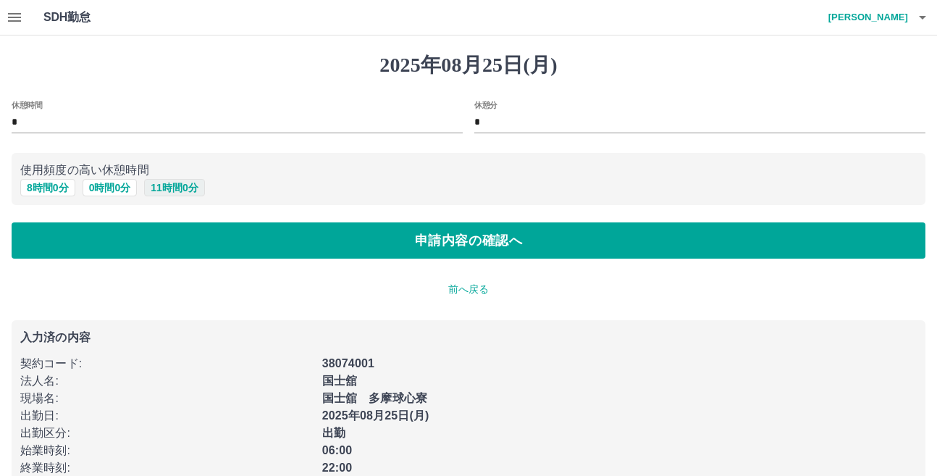
click at [186, 188] on button "11 時間 0 分" at bounding box center [174, 187] width 60 height 17
type input "**"
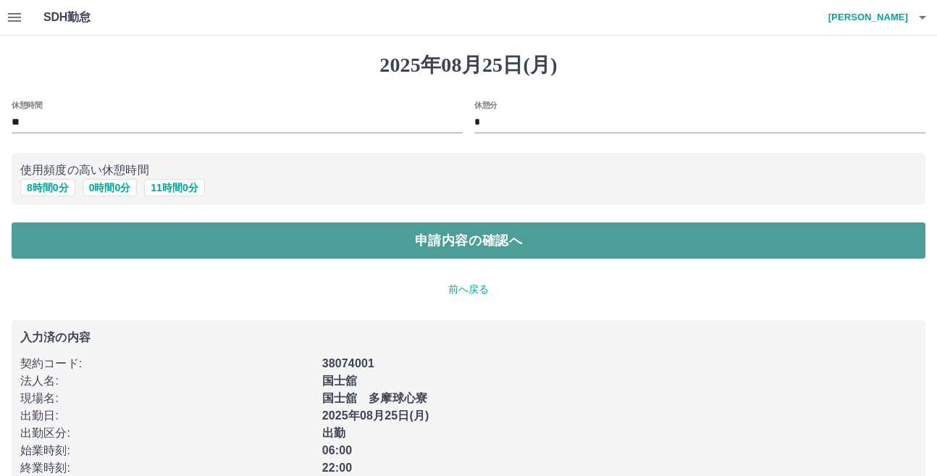
click at [452, 238] on button "申請内容の確認へ" at bounding box center [469, 240] width 914 height 36
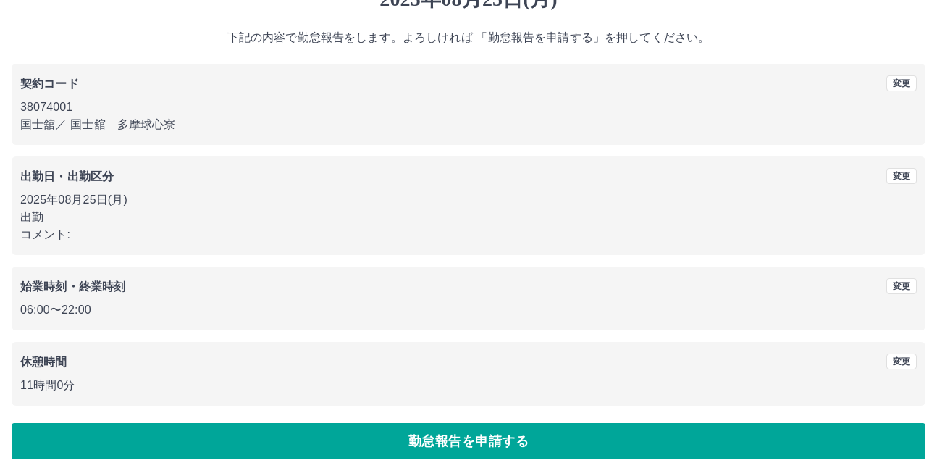
scroll to position [67, 0]
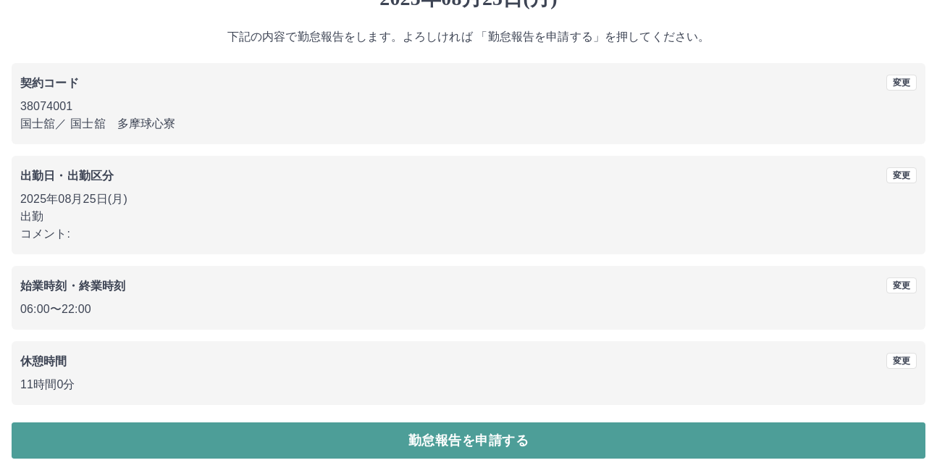
click at [418, 440] on button "勤怠報告を申請する" at bounding box center [469, 440] width 914 height 36
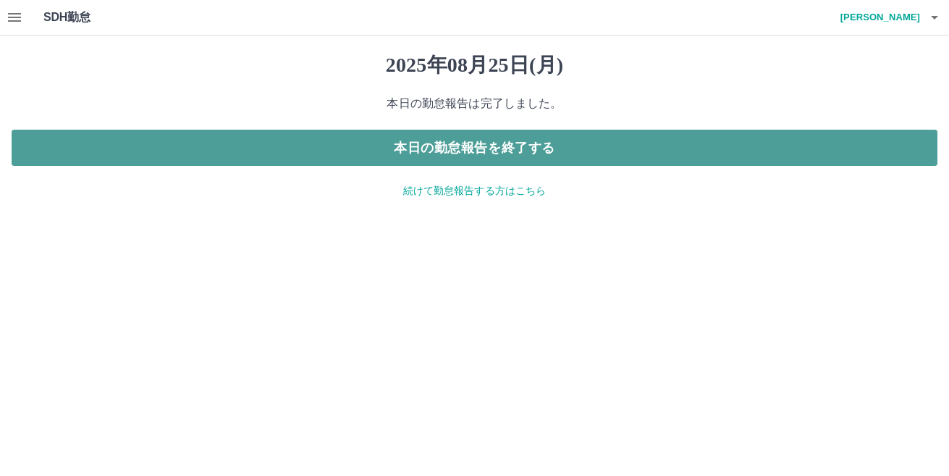
click at [364, 140] on button "本日の勤怠報告を終了する" at bounding box center [475, 148] width 926 height 36
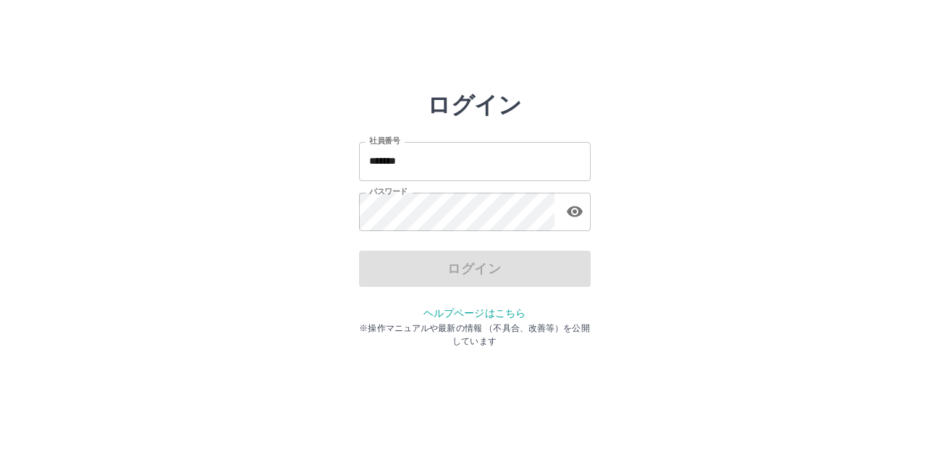
click at [425, 161] on input "*******" at bounding box center [475, 161] width 232 height 38
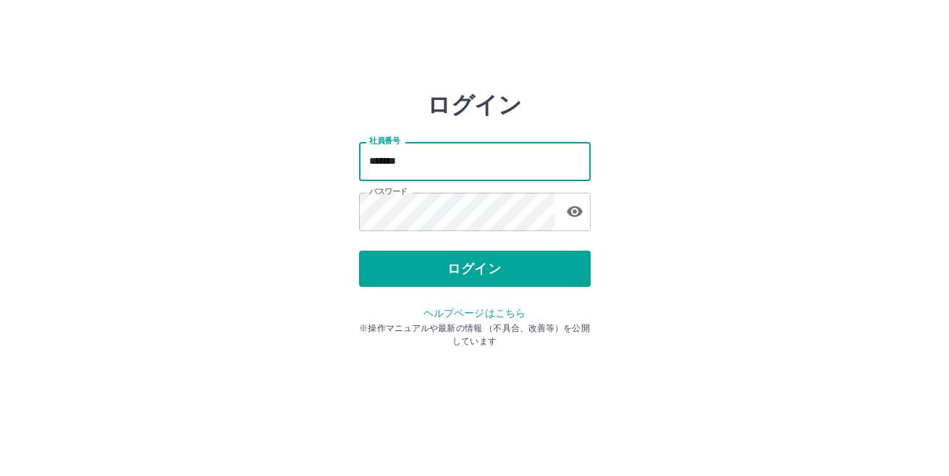
type input "*******"
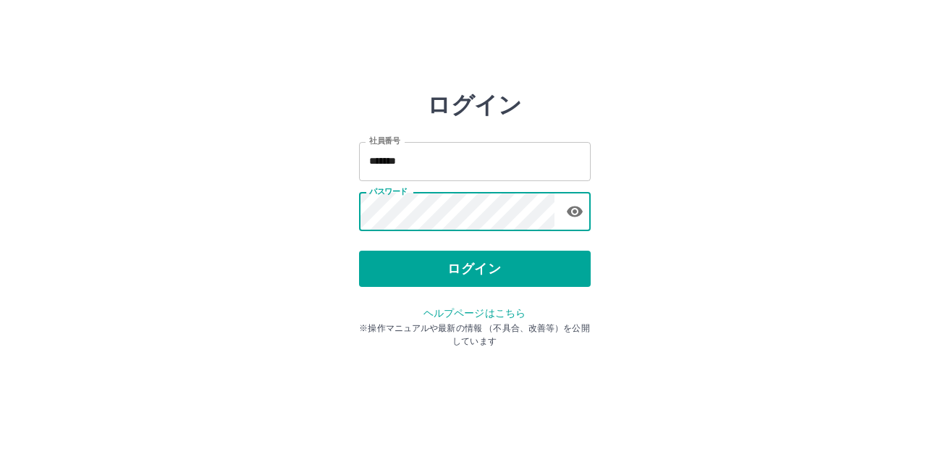
click at [424, 268] on button "ログイン" at bounding box center [475, 268] width 232 height 36
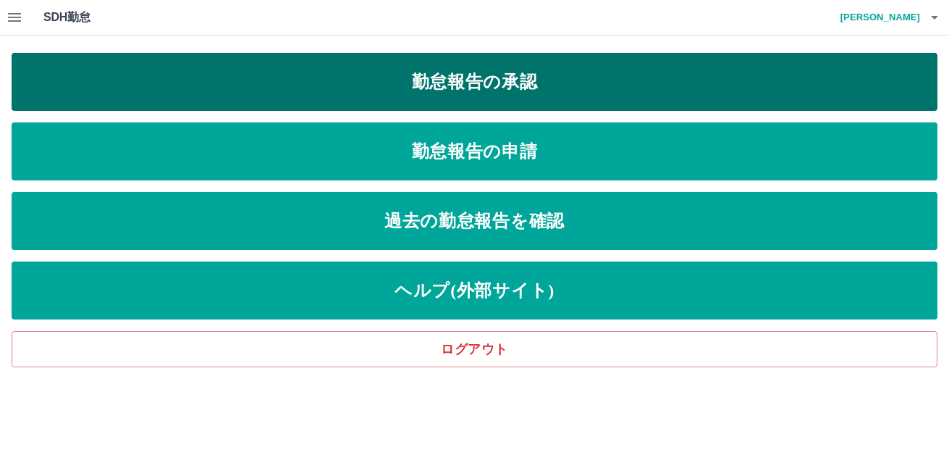
click at [406, 87] on link "勤怠報告の承認" at bounding box center [475, 82] width 926 height 58
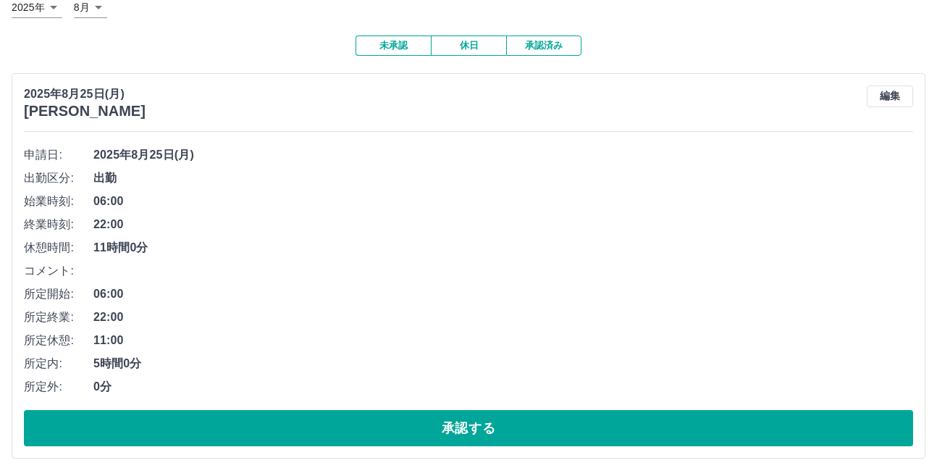
scroll to position [99, 0]
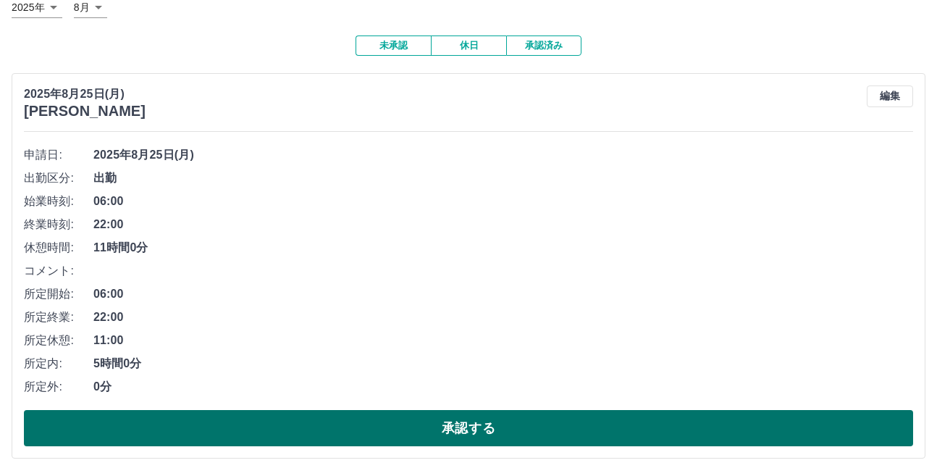
click at [470, 422] on button "承認する" at bounding box center [468, 428] width 889 height 36
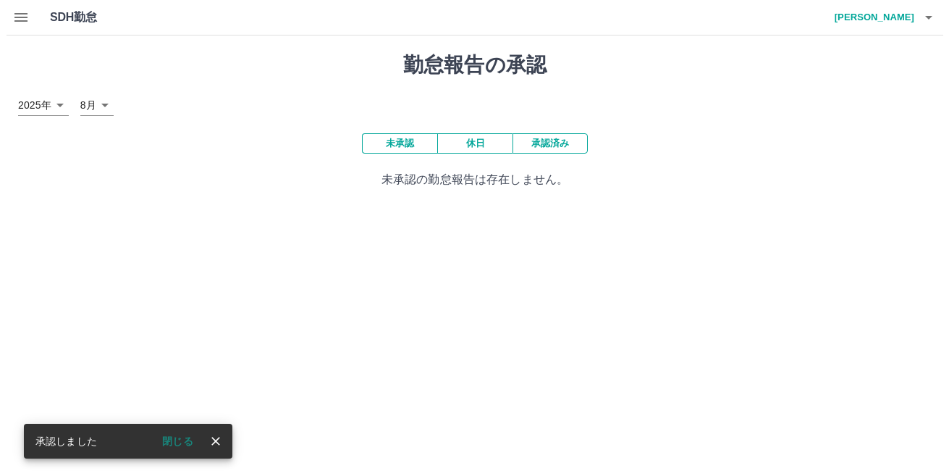
scroll to position [0, 0]
click at [171, 437] on button "閉じる" at bounding box center [171, 441] width 54 height 22
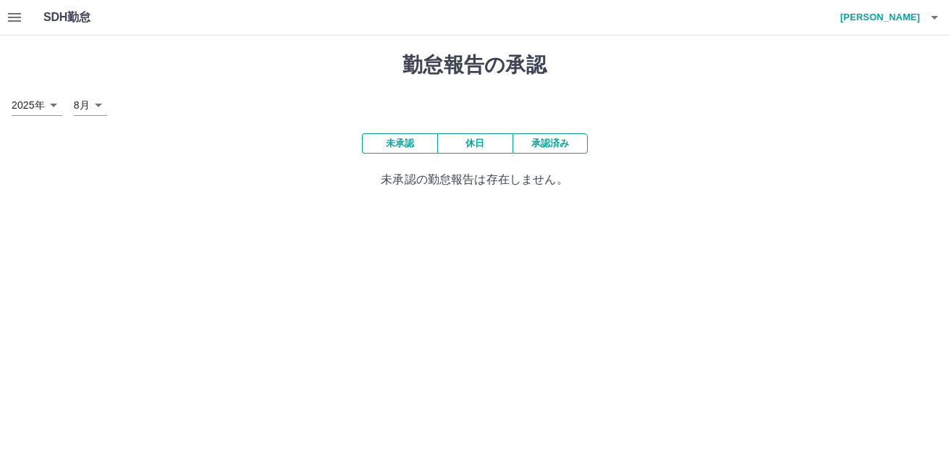
click at [12, 16] on icon "button" at bounding box center [14, 17] width 17 height 17
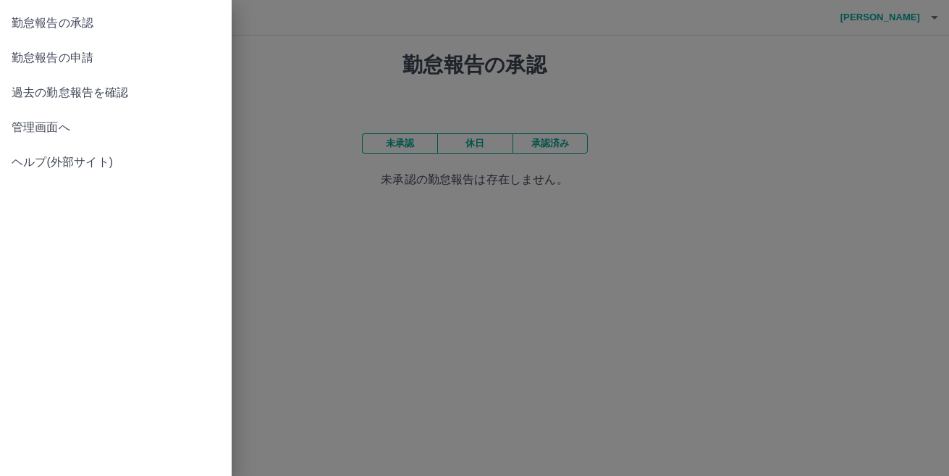
click at [46, 124] on span "管理画面へ" at bounding box center [116, 127] width 209 height 17
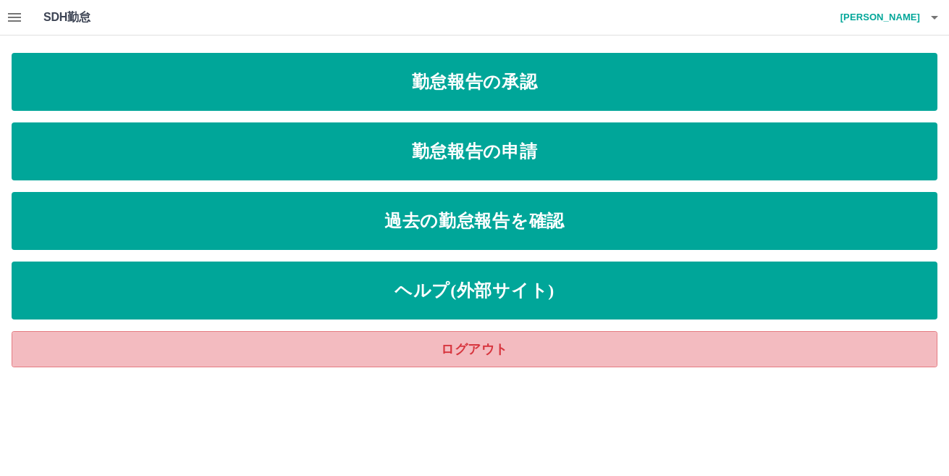
click at [476, 351] on link "ログアウト" at bounding box center [475, 349] width 926 height 36
